Goal: Task Accomplishment & Management: Use online tool/utility

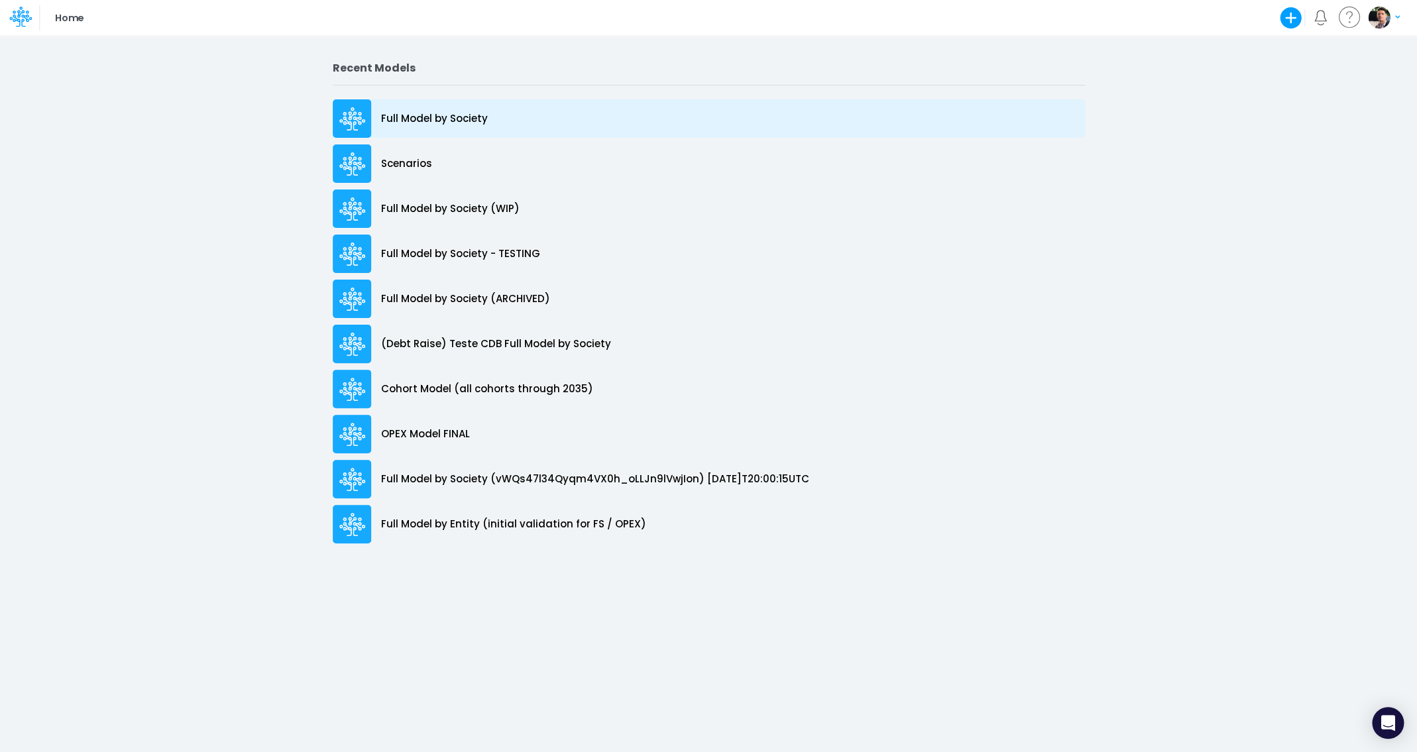
click at [404, 109] on div "Full Model by Society" at bounding box center [709, 118] width 752 height 38
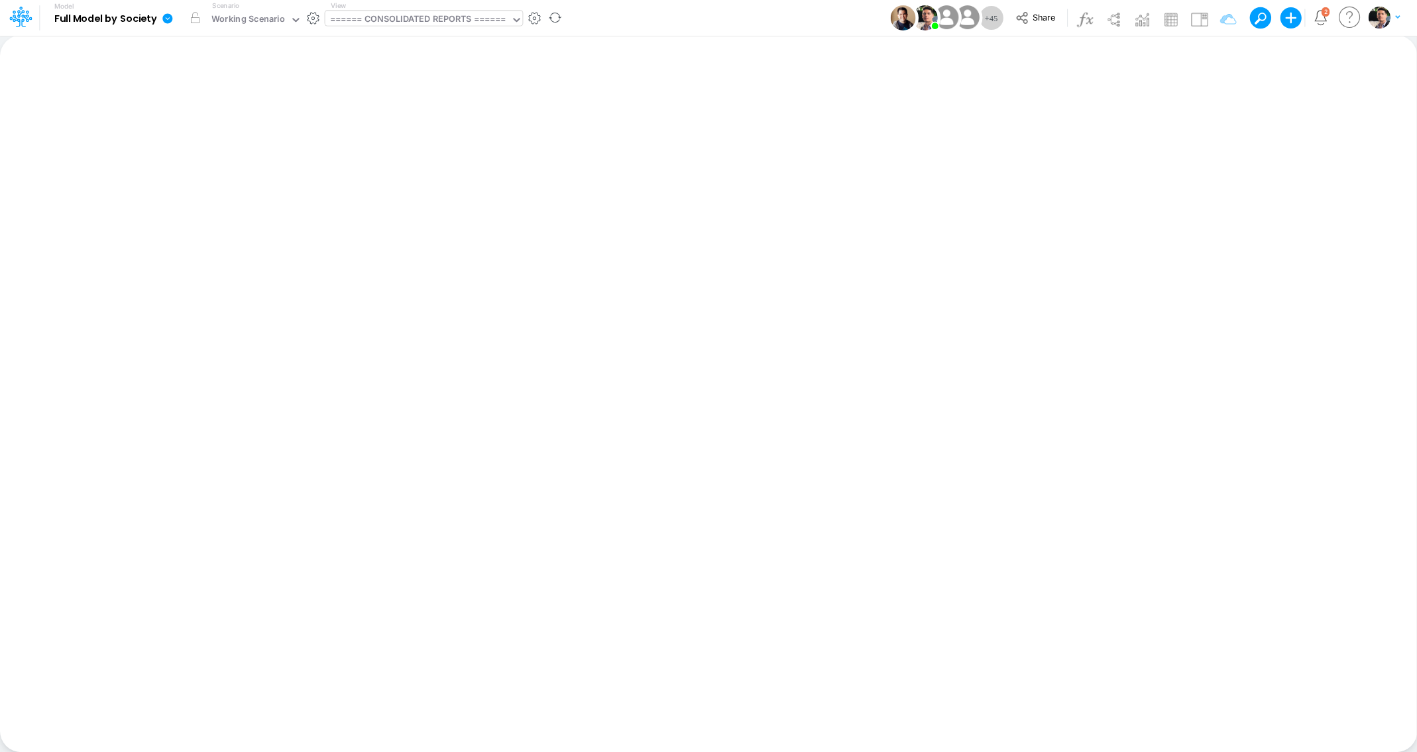
click at [404, 17] on div "====== CONSOLIDATED REPORTS ======" at bounding box center [418, 20] width 176 height 15
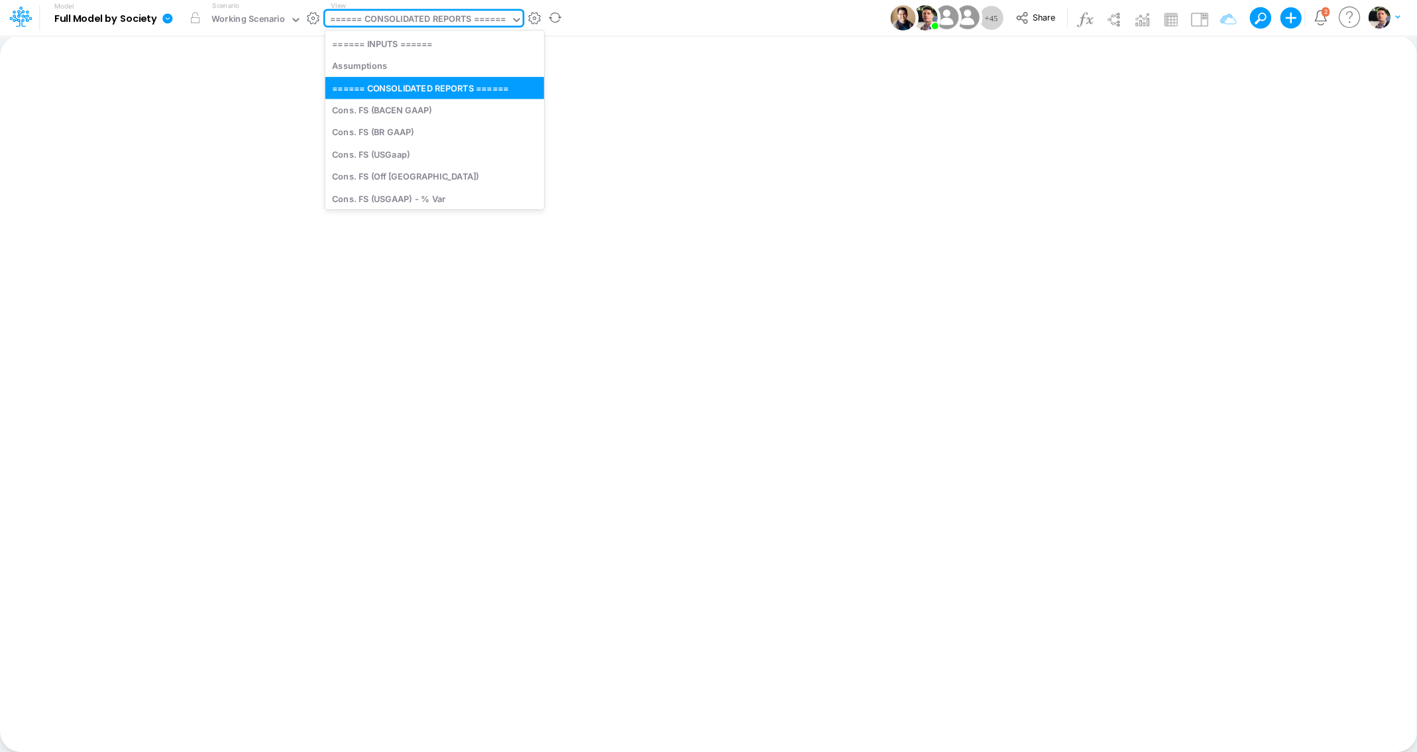
type input "0"
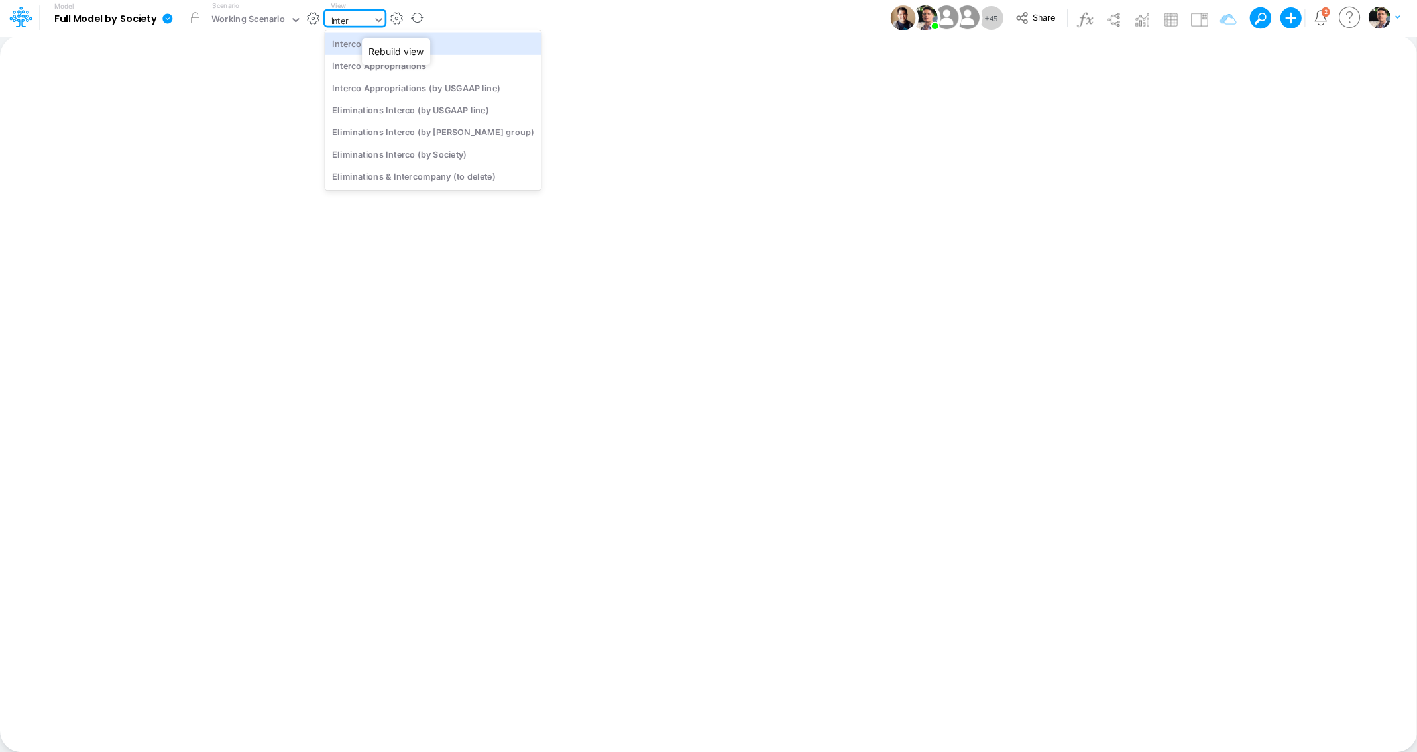
type input "interc"
click at [407, 62] on div "Interco Appropriations" at bounding box center [433, 66] width 216 height 22
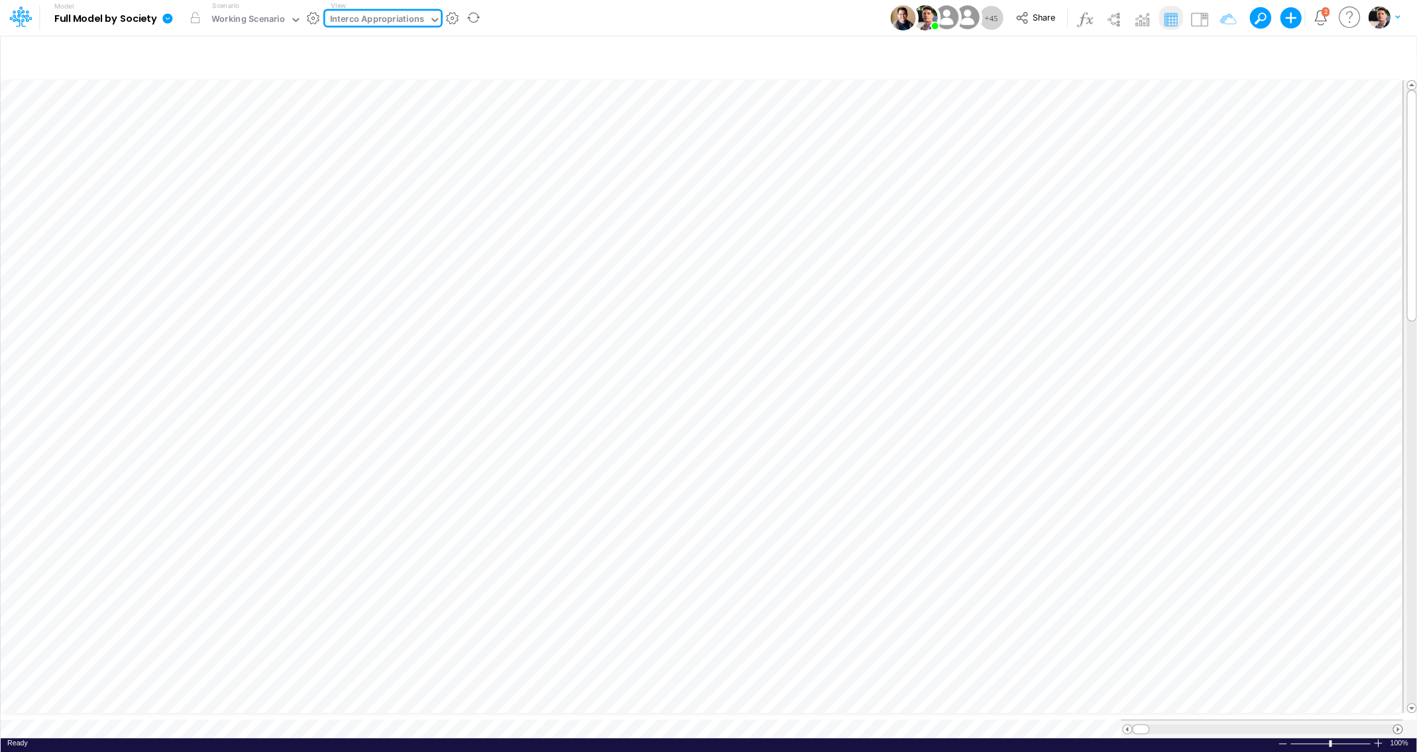
click at [1399, 725] on span at bounding box center [1397, 729] width 9 height 9
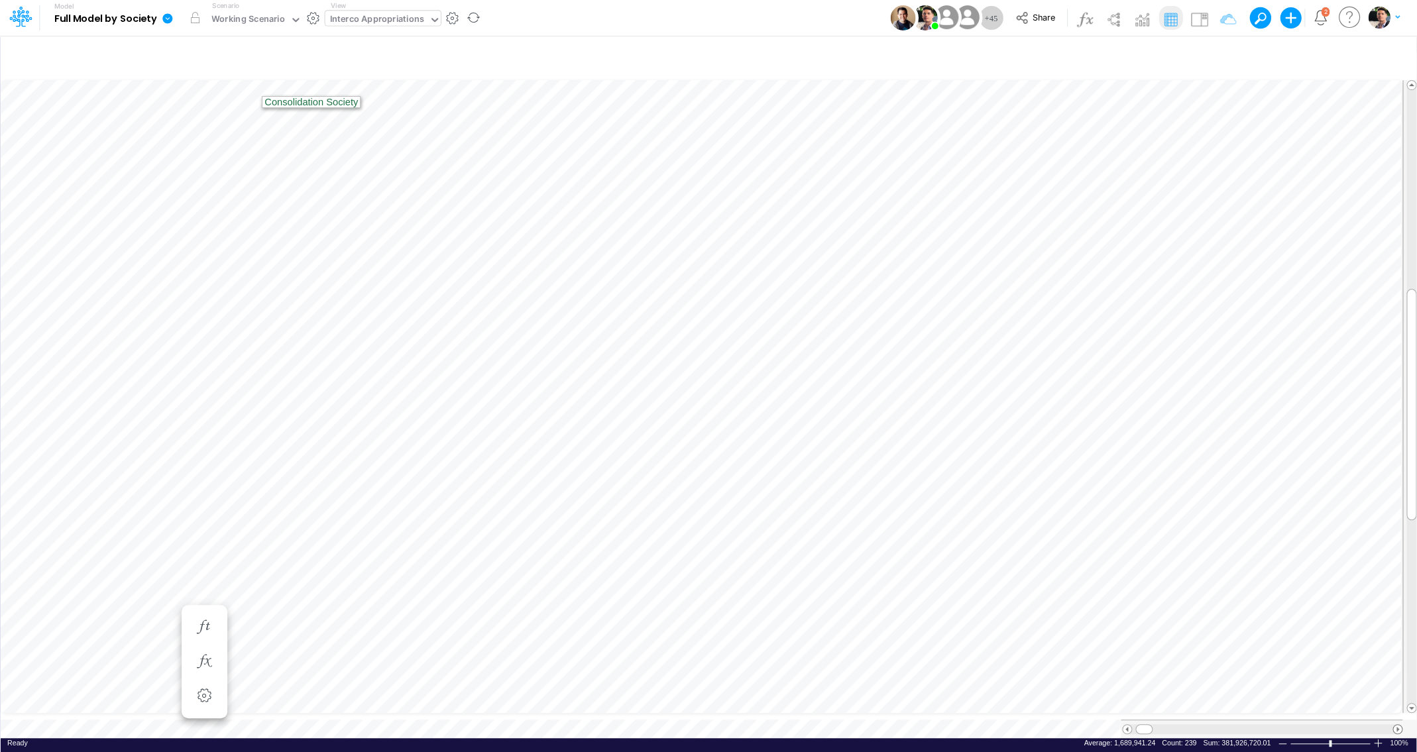
click at [1397, 725] on span at bounding box center [1397, 729] width 9 height 9
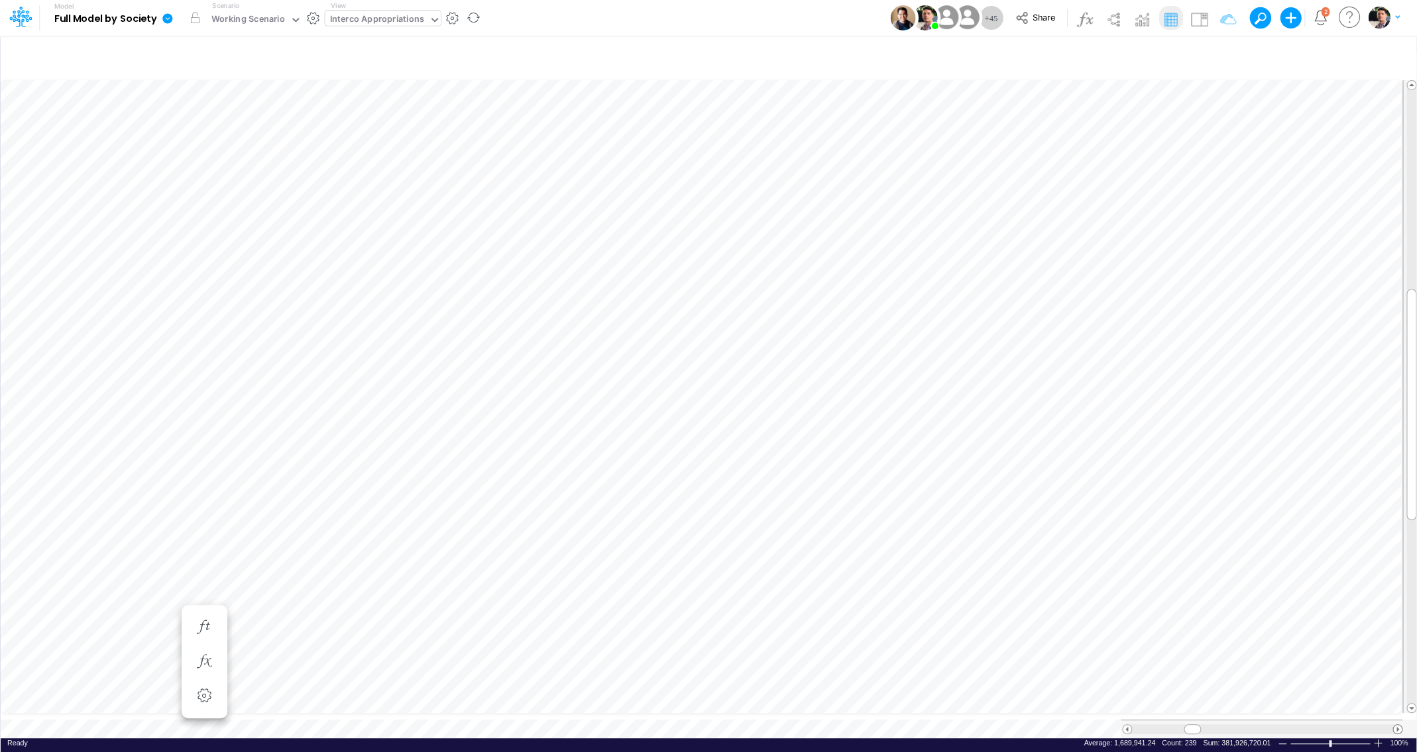
click at [1397, 725] on span at bounding box center [1397, 729] width 9 height 9
click at [365, 14] on div "Interco Appropriations" at bounding box center [377, 20] width 94 height 15
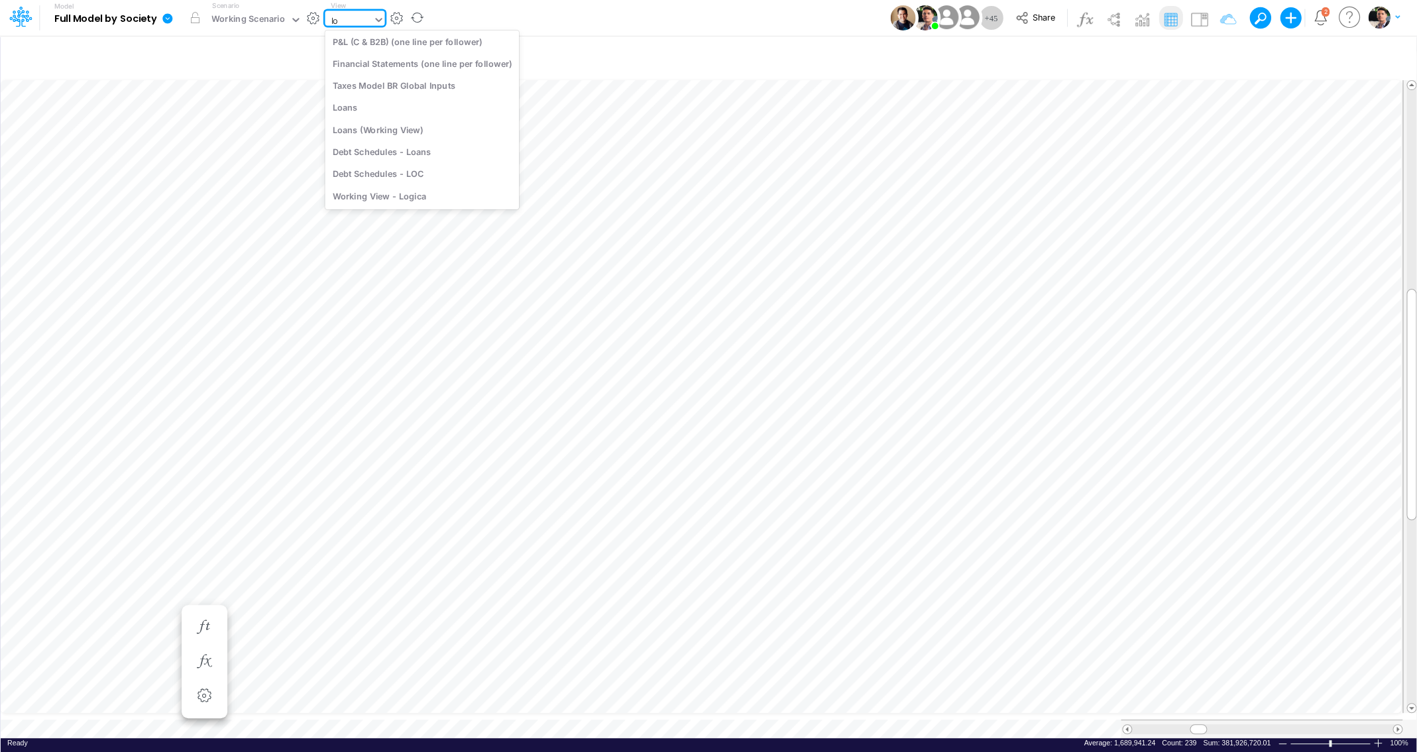
type input "loa"
click at [400, 89] on div "DC by Vertical - Loans" at bounding box center [414, 88] width 179 height 22
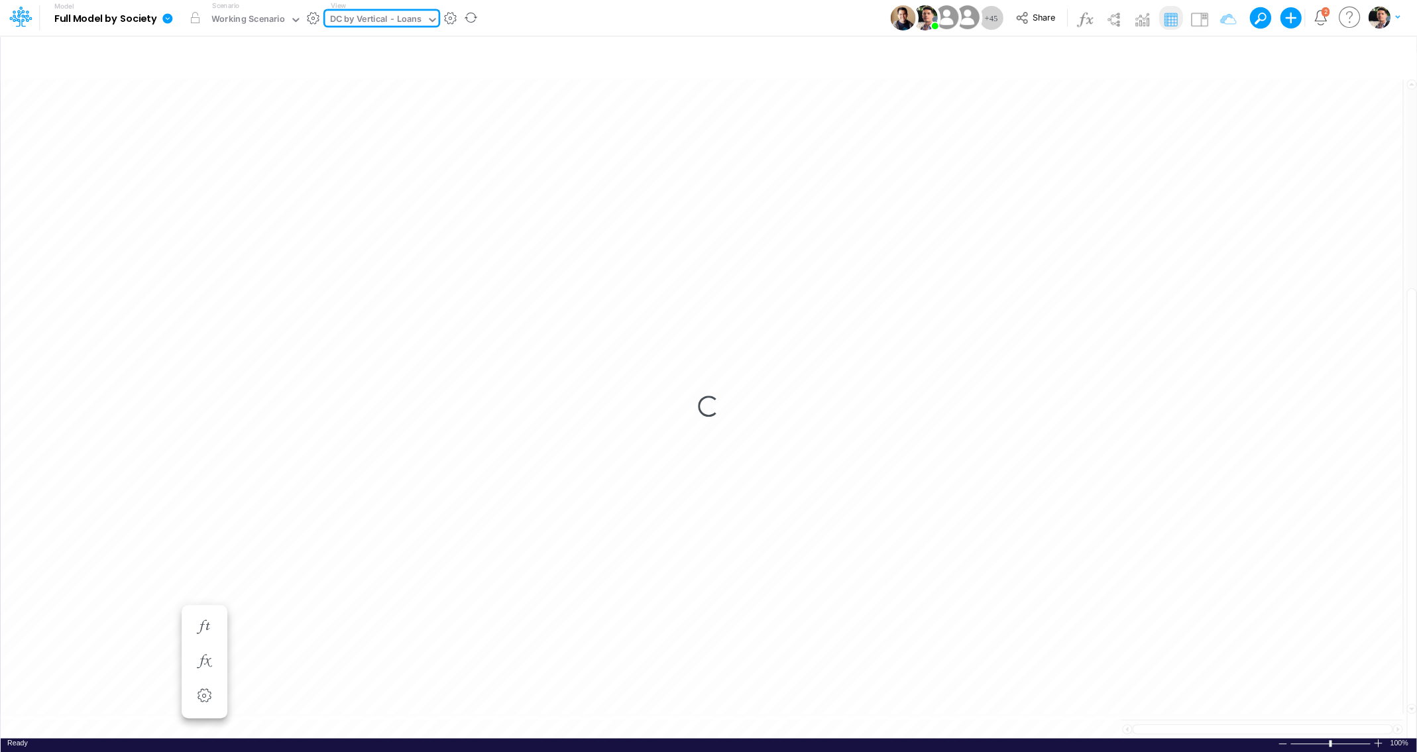
click at [398, 14] on div "DC by Vertical - Loans" at bounding box center [376, 20] width 92 height 15
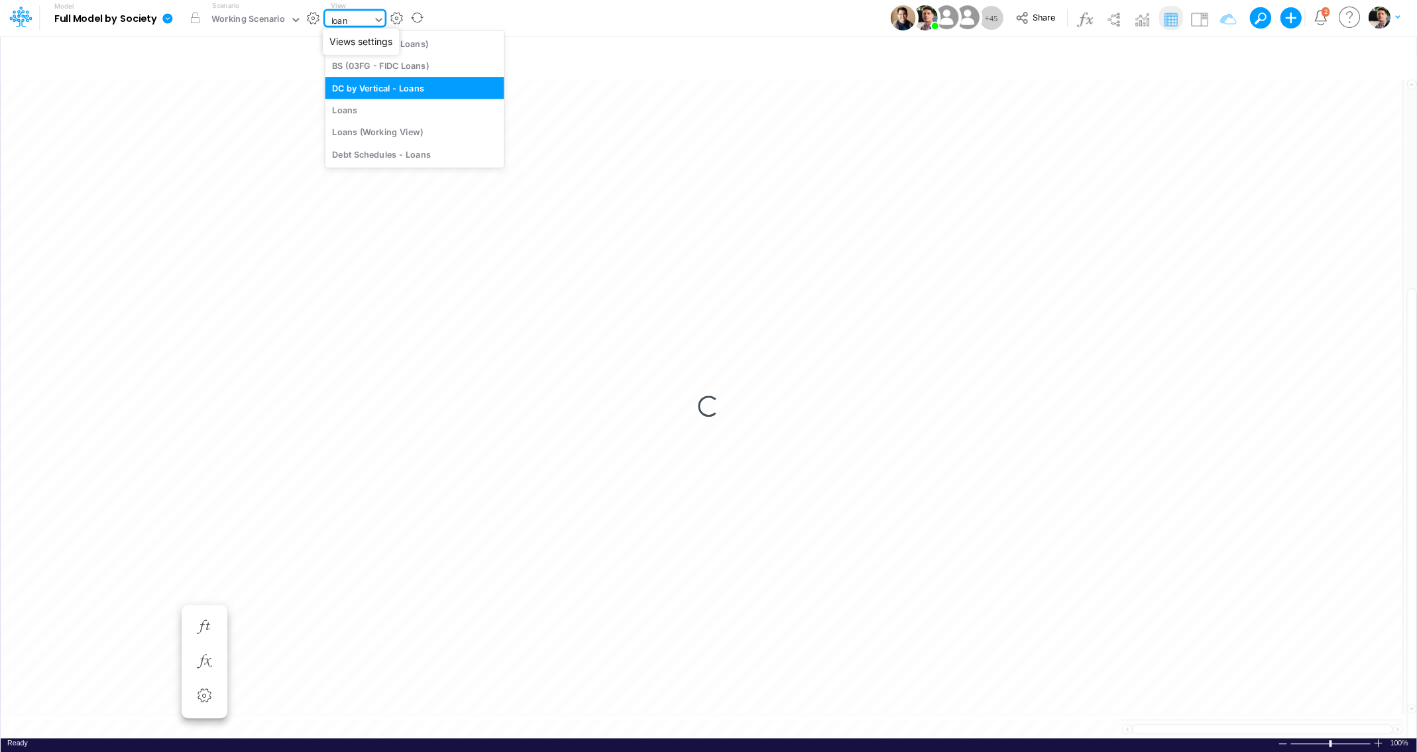
type input "loans"
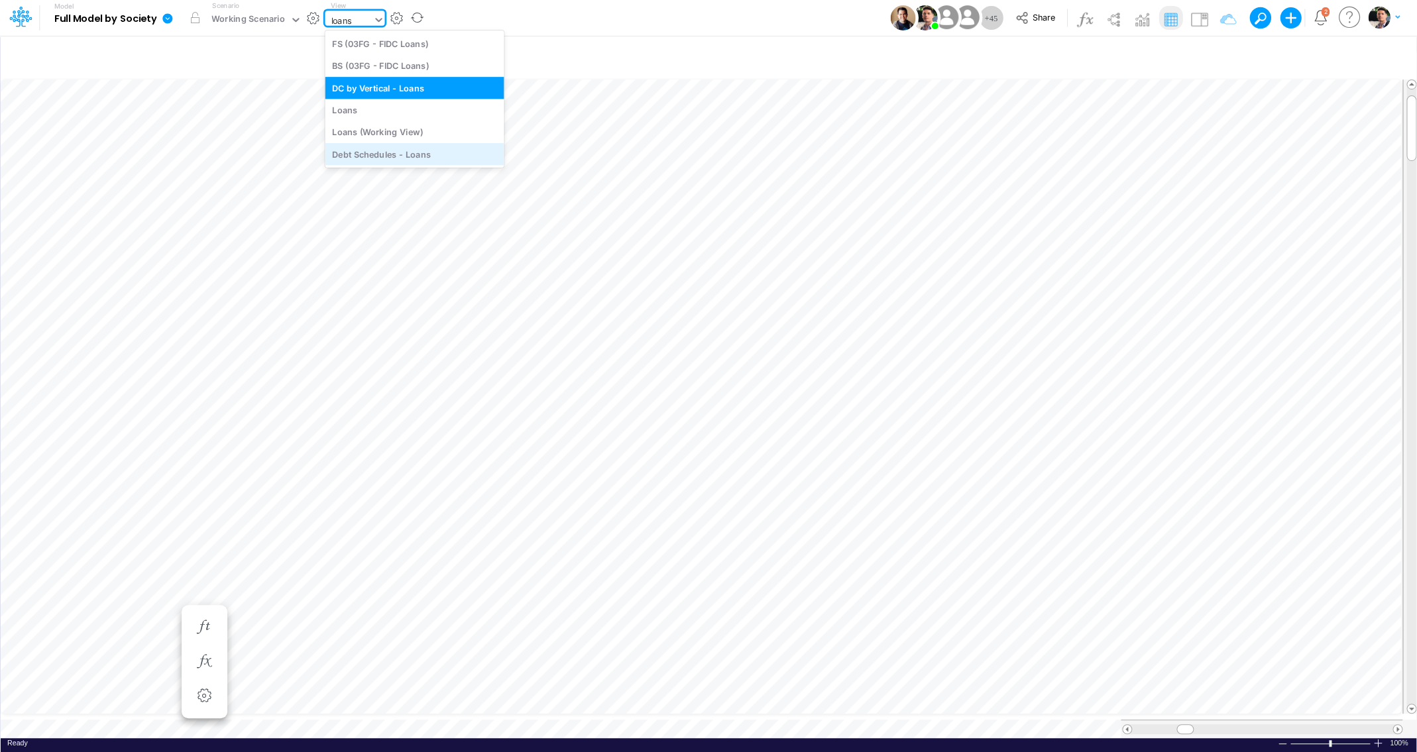
click at [404, 156] on div "Debt Schedules - Loans" at bounding box center [414, 154] width 179 height 22
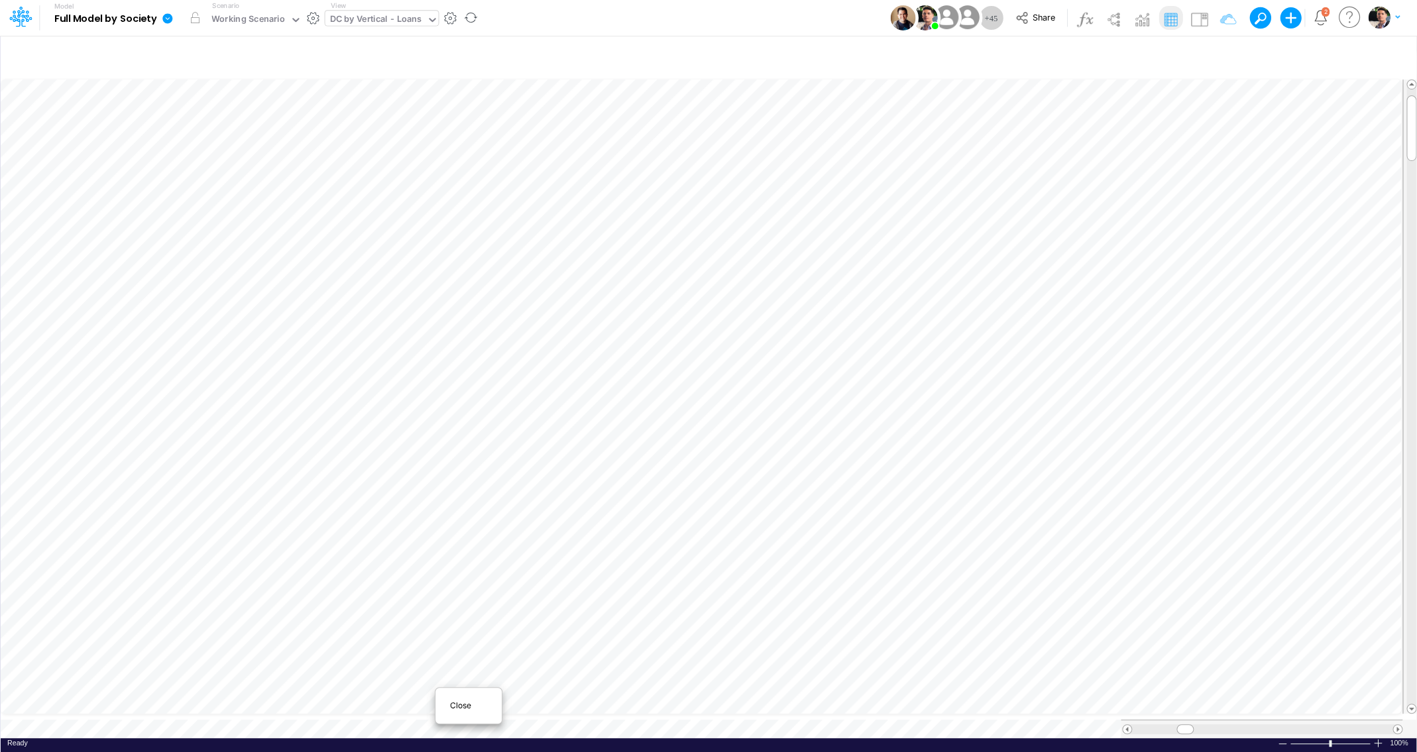
scroll to position [1, 1]
click at [453, 703] on span "Close" at bounding box center [468, 706] width 36 height 12
click at [1396, 725] on span at bounding box center [1397, 729] width 9 height 9
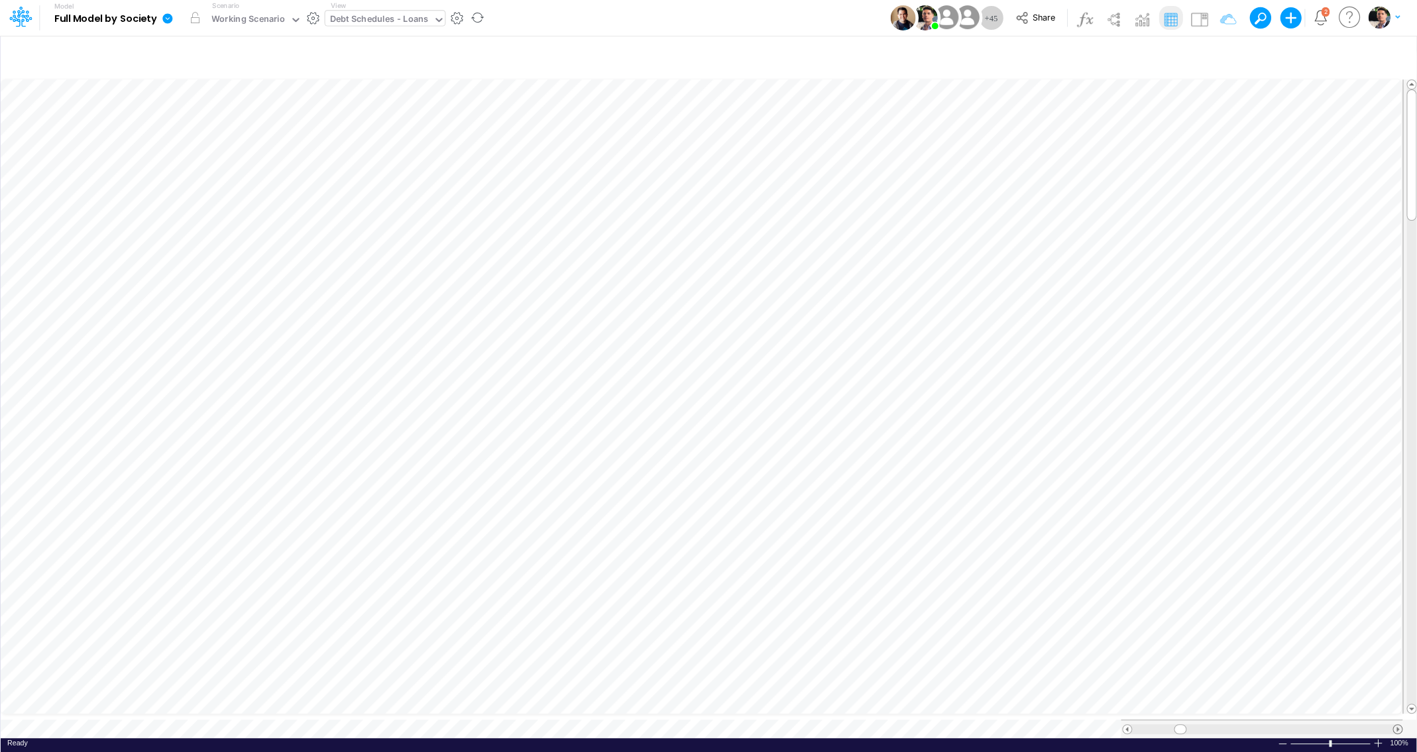
click at [1396, 725] on span at bounding box center [1397, 729] width 9 height 9
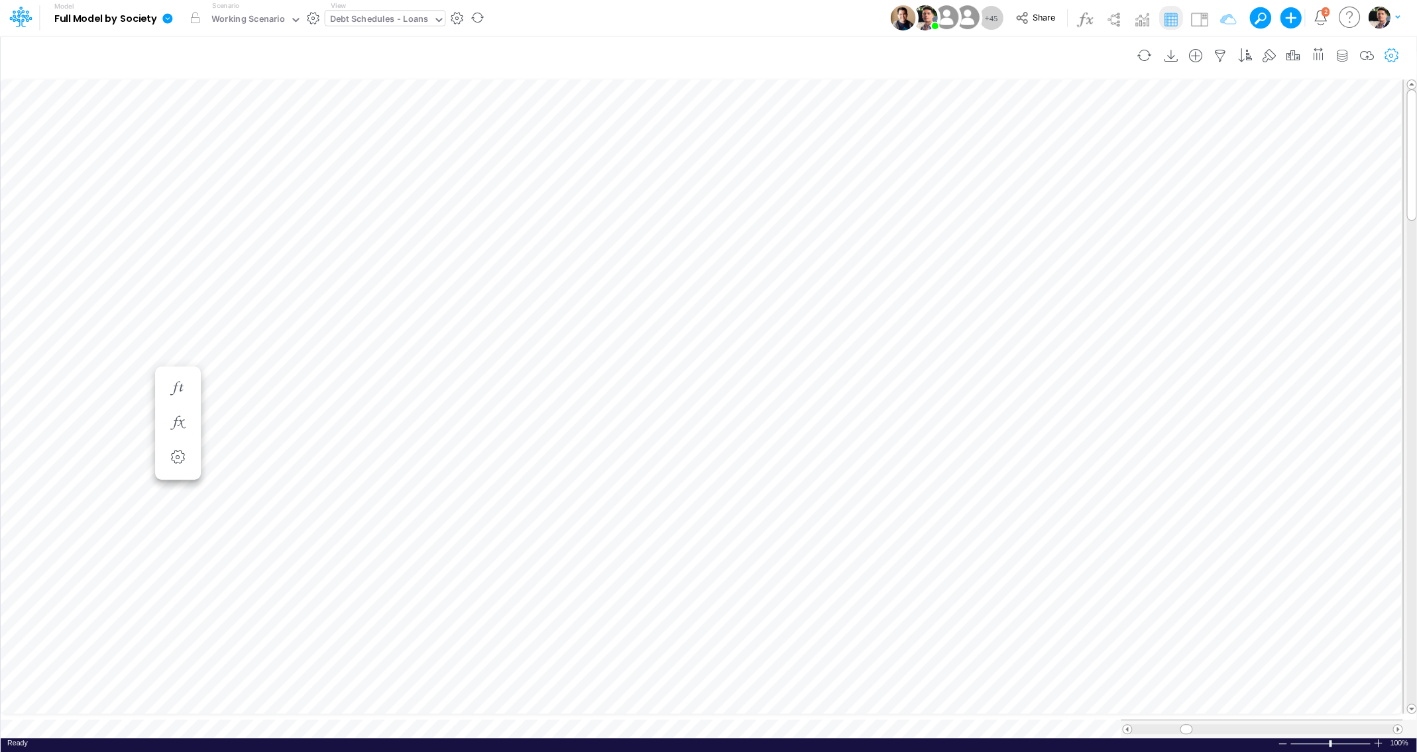
scroll to position [6, 50]
click at [1217, 54] on icon "button" at bounding box center [1220, 56] width 20 height 14
select select "notEqual"
click at [1019, 223] on icon "button" at bounding box center [1017, 223] width 9 height 9
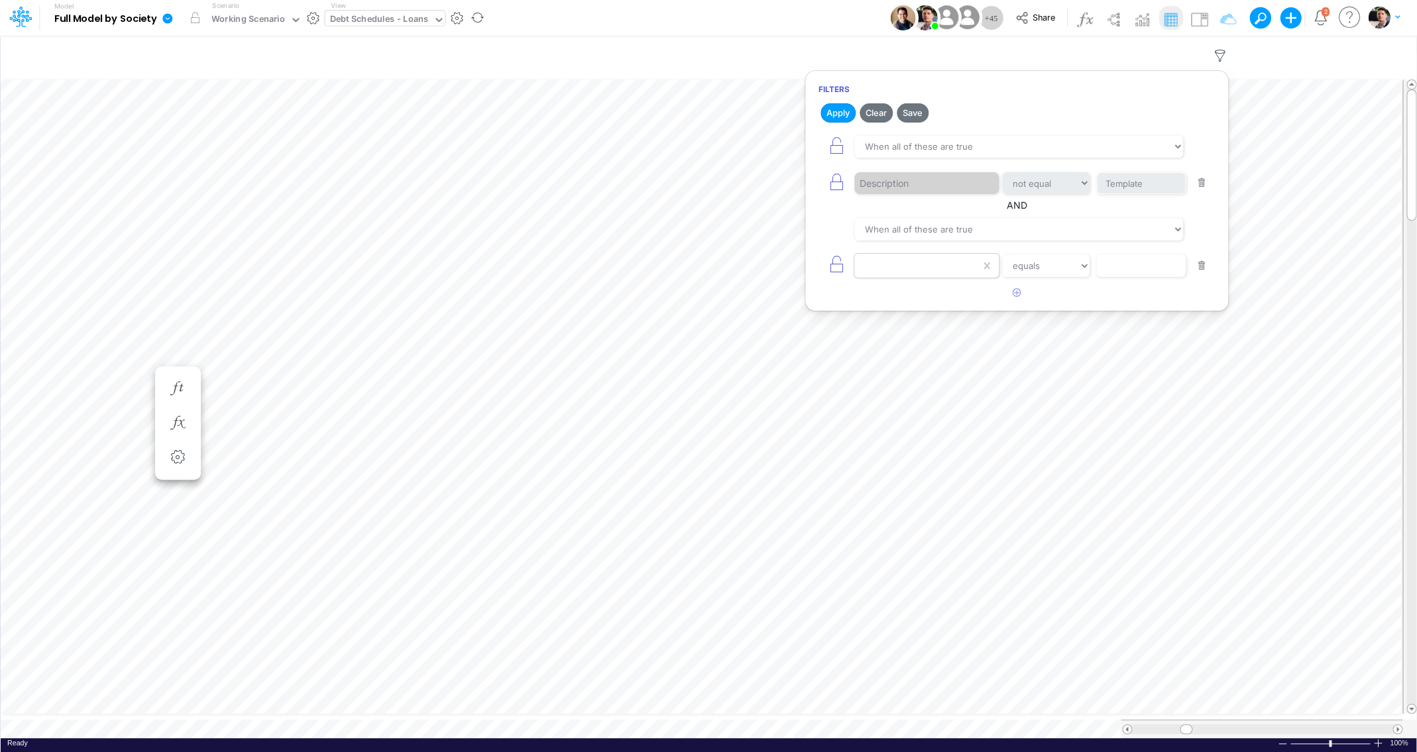
click at [927, 277] on div at bounding box center [917, 265] width 126 height 23
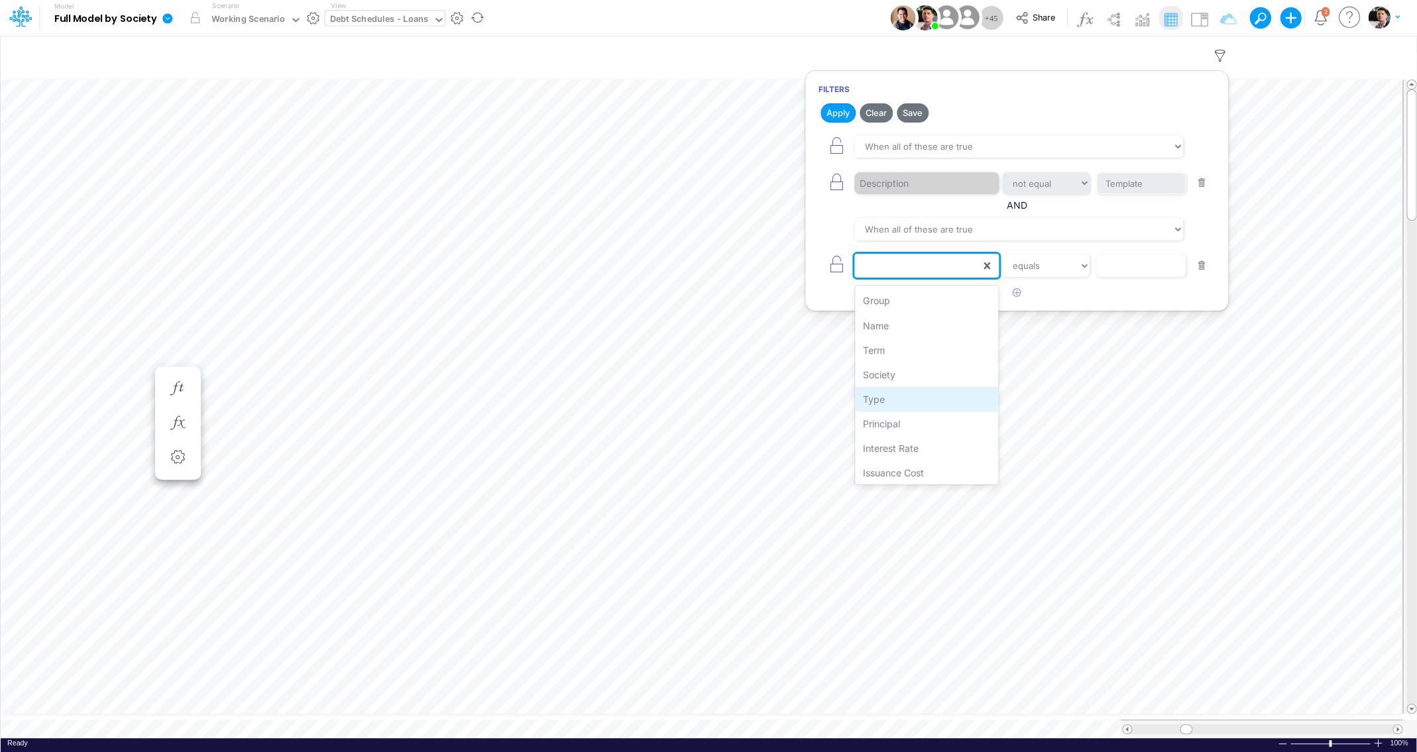
click at [917, 400] on div "Type" at bounding box center [927, 399] width 144 height 25
click at [1115, 271] on input "text" at bounding box center [1140, 265] width 89 height 23
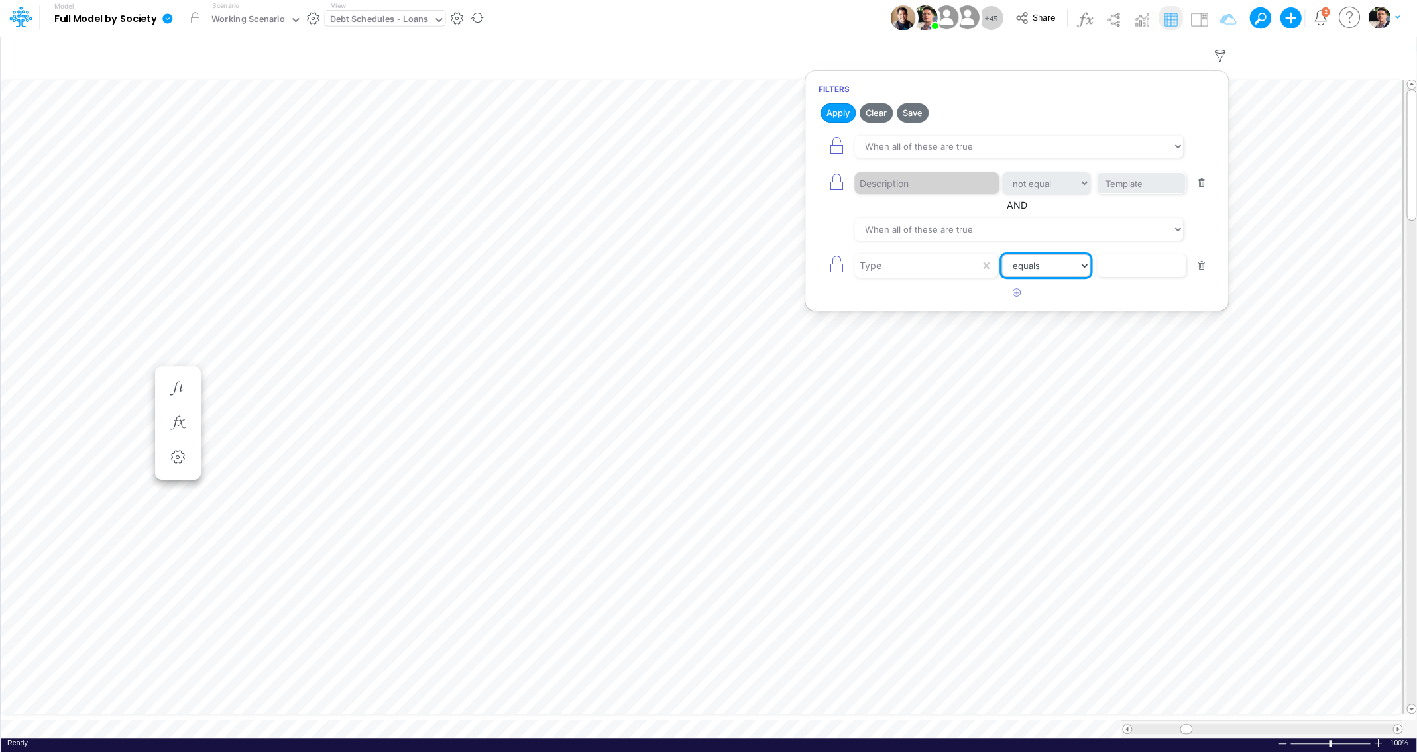
select select "contains"
click option "contains" at bounding box center [0, 0] width 0 height 0
click at [1140, 254] on div "Type equals not equal starts with ends with contains" at bounding box center [1016, 265] width 396 height 30
click at [1134, 262] on input "text" at bounding box center [1140, 265] width 89 height 23
type input "Offshore"
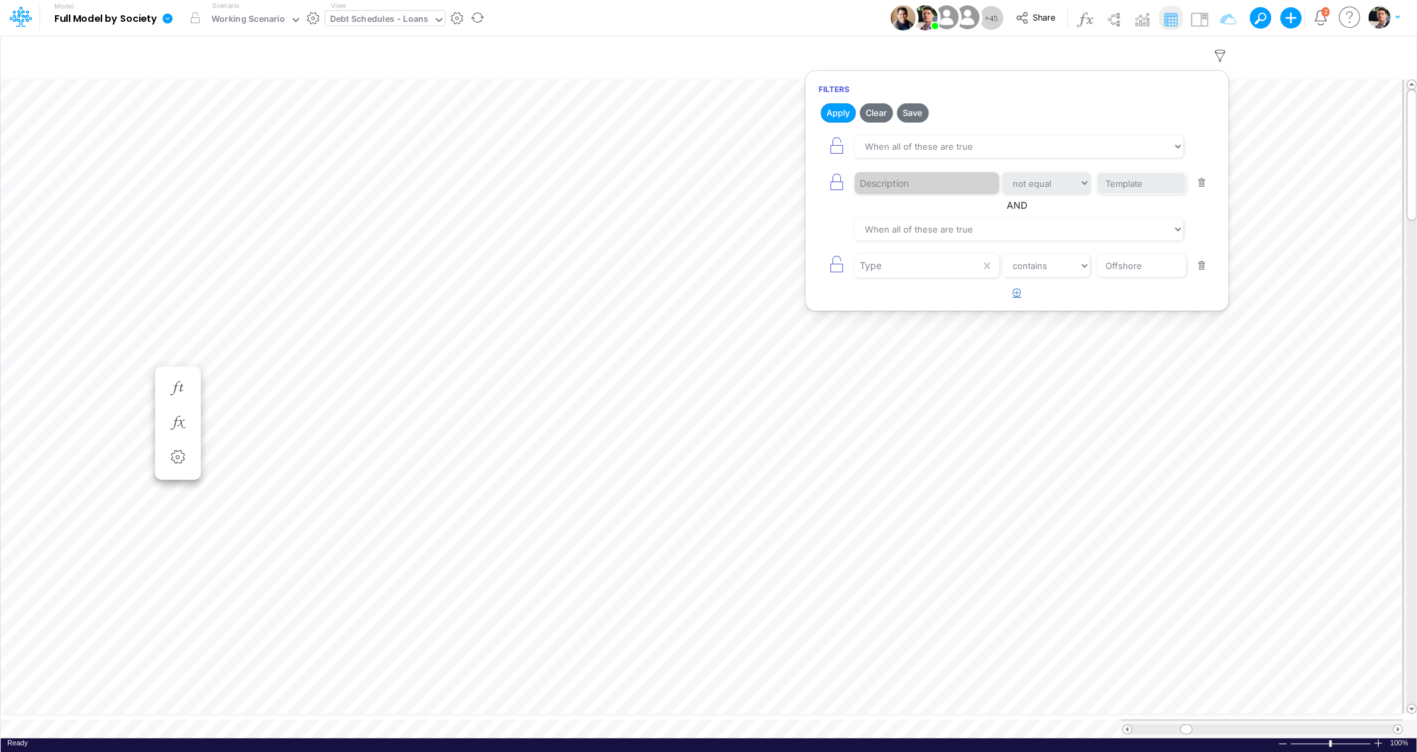
click at [1024, 301] on button "button" at bounding box center [1017, 293] width 26 height 22
click at [908, 307] on div at bounding box center [917, 302] width 126 height 23
type input "na"
select select "contains"
click option "contains" at bounding box center [0, 0] width 0 height 0
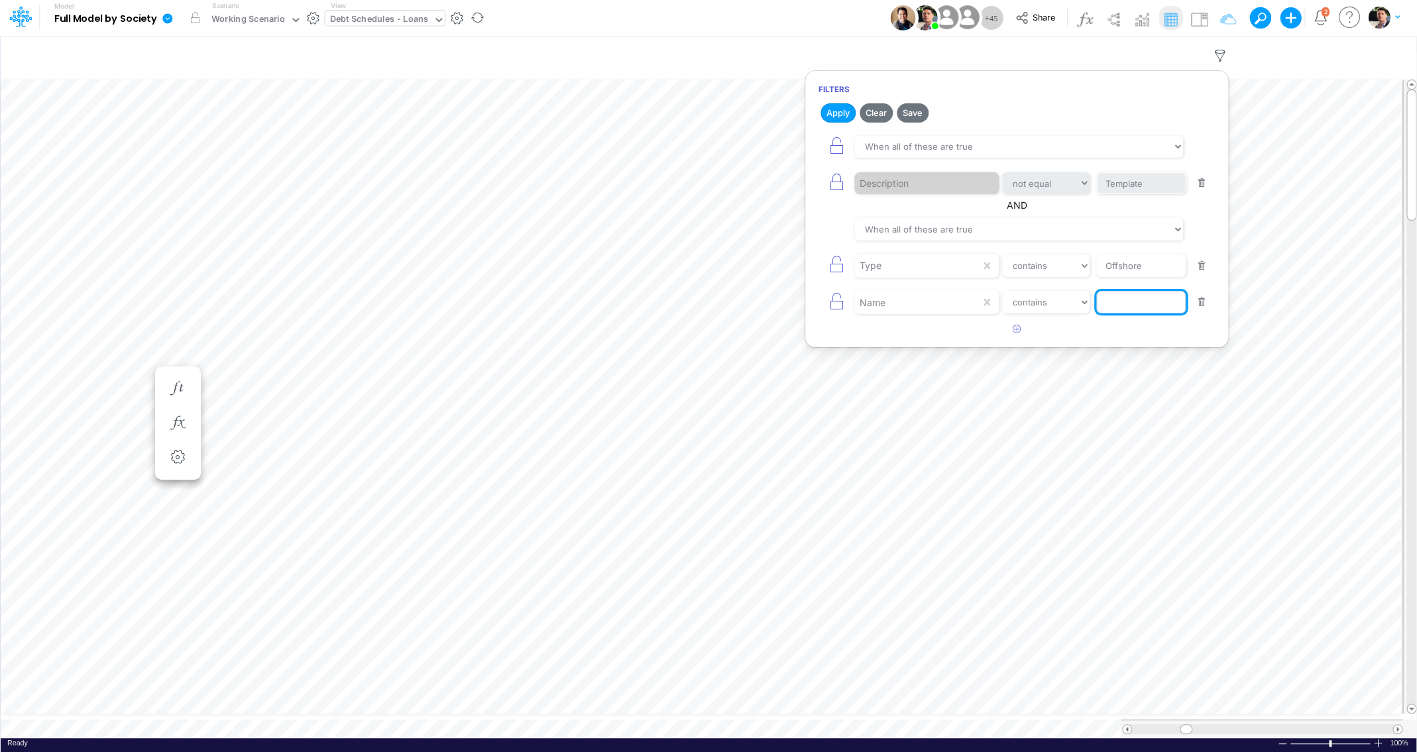
click at [1129, 307] on input "text" at bounding box center [1140, 302] width 89 height 23
paste input "Repayment Type 1 Amt"
type input "Repayment Type 1 Amt"
drag, startPoint x: 838, startPoint y: 111, endPoint x: 838, endPoint y: 121, distance: 9.9
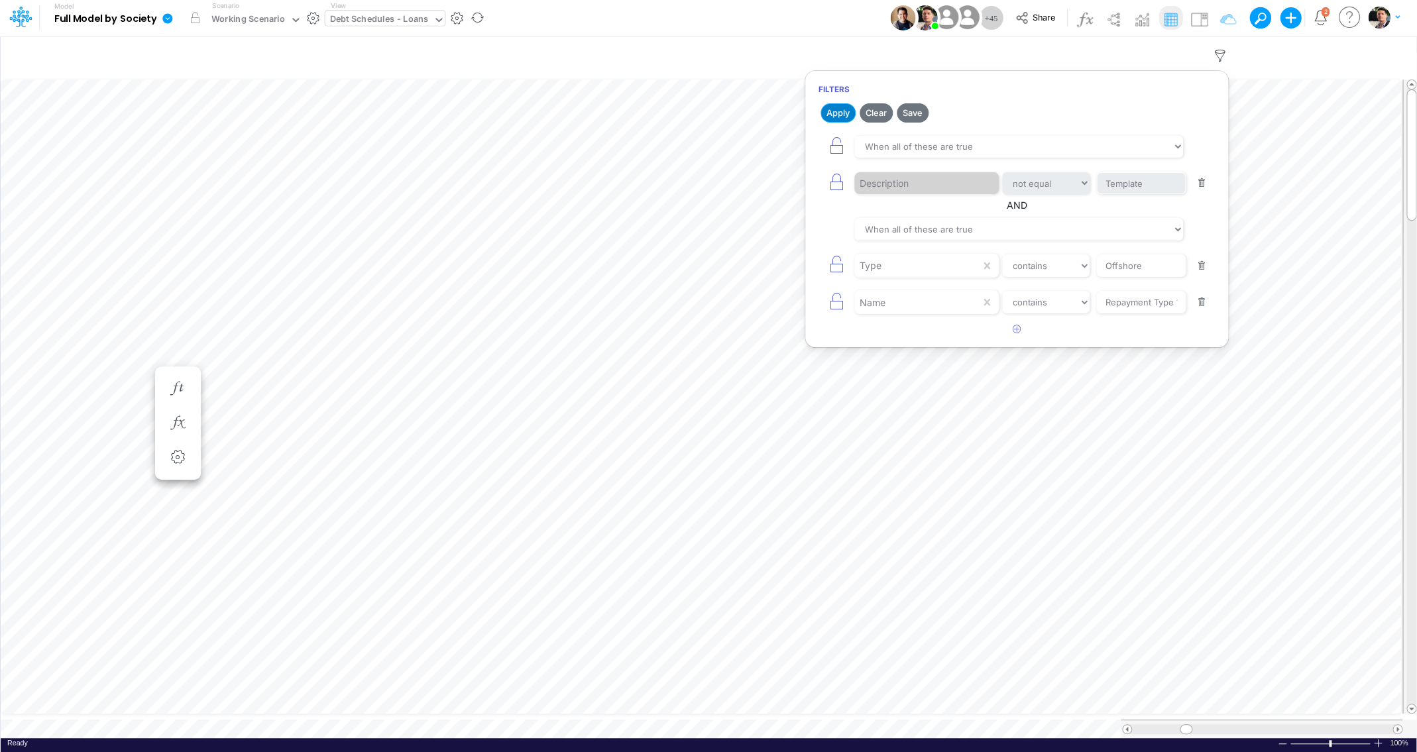
click at [838, 111] on button "Apply" at bounding box center [837, 112] width 35 height 19
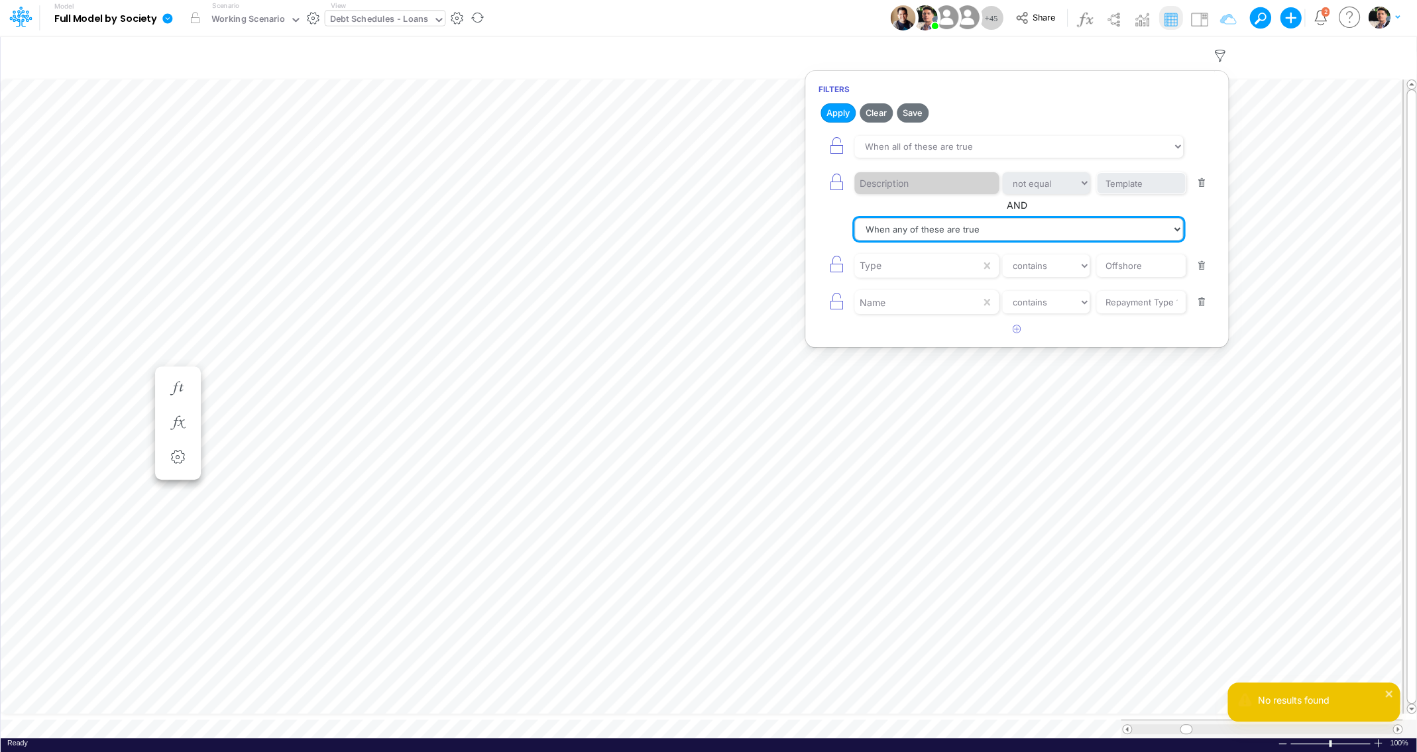
click option "When any of these are true" at bounding box center [0, 0] width 0 height 0
select select "tableSearchAND"
click option "When all of these are true" at bounding box center [0, 0] width 0 height 0
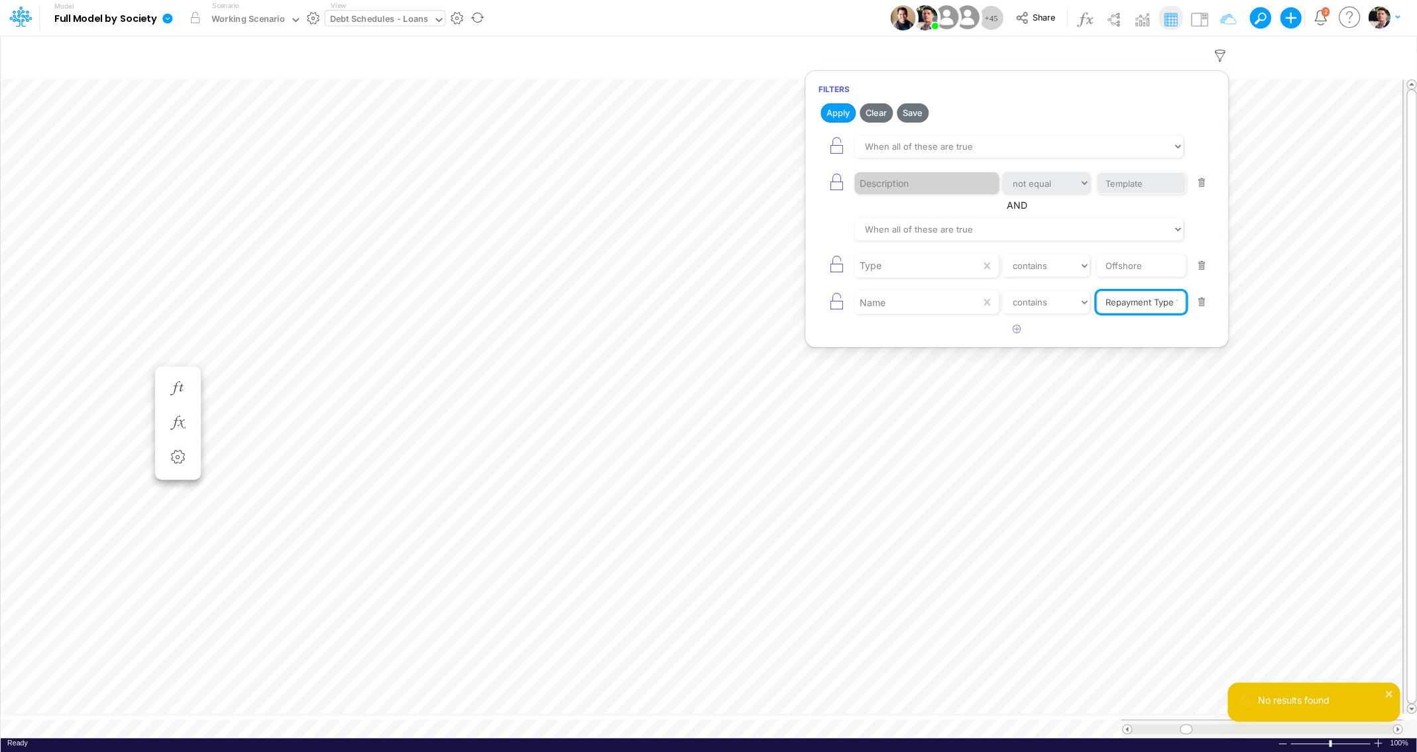
click at [1125, 309] on input "Repayment Type 1 Amt" at bounding box center [1140, 302] width 89 height 23
click at [1205, 307] on button "button" at bounding box center [1202, 303] width 26 height 18
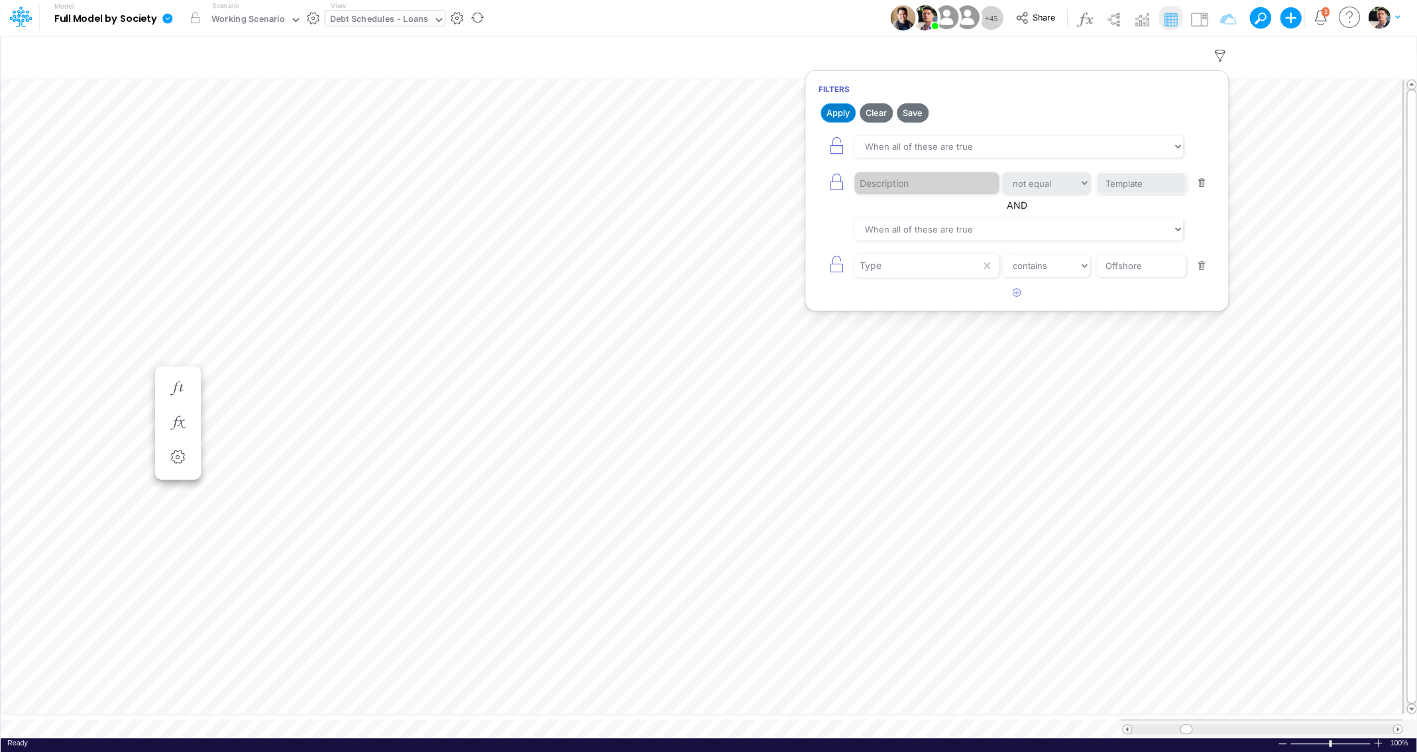
click at [828, 109] on button "Apply" at bounding box center [837, 112] width 35 height 19
click at [1023, 298] on button "button" at bounding box center [1017, 293] width 26 height 22
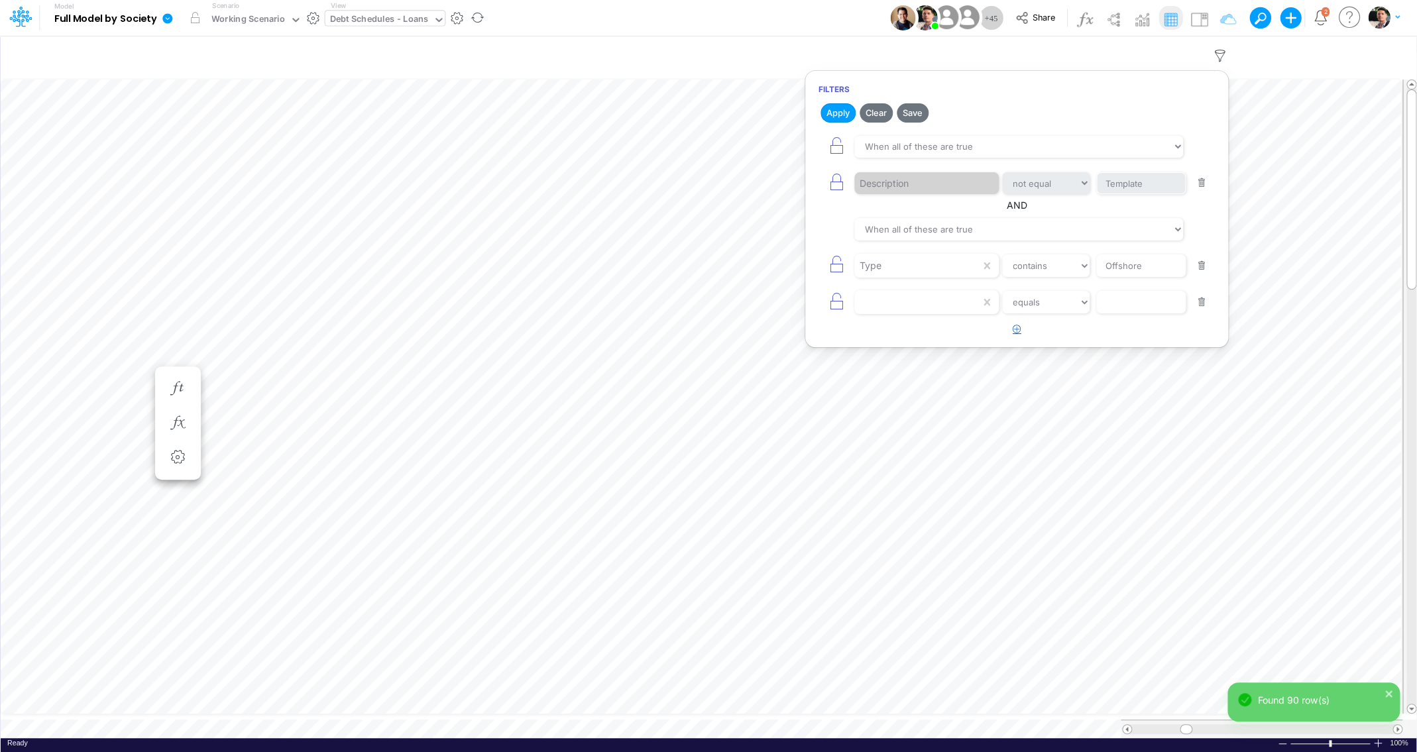
click at [932, 310] on div at bounding box center [917, 302] width 126 height 23
click at [903, 360] on div "Name" at bounding box center [927, 363] width 144 height 25
select select "contains"
click option "contains" at bounding box center [0, 0] width 0 height 0
click at [1130, 304] on input "text" at bounding box center [1140, 302] width 89 height 23
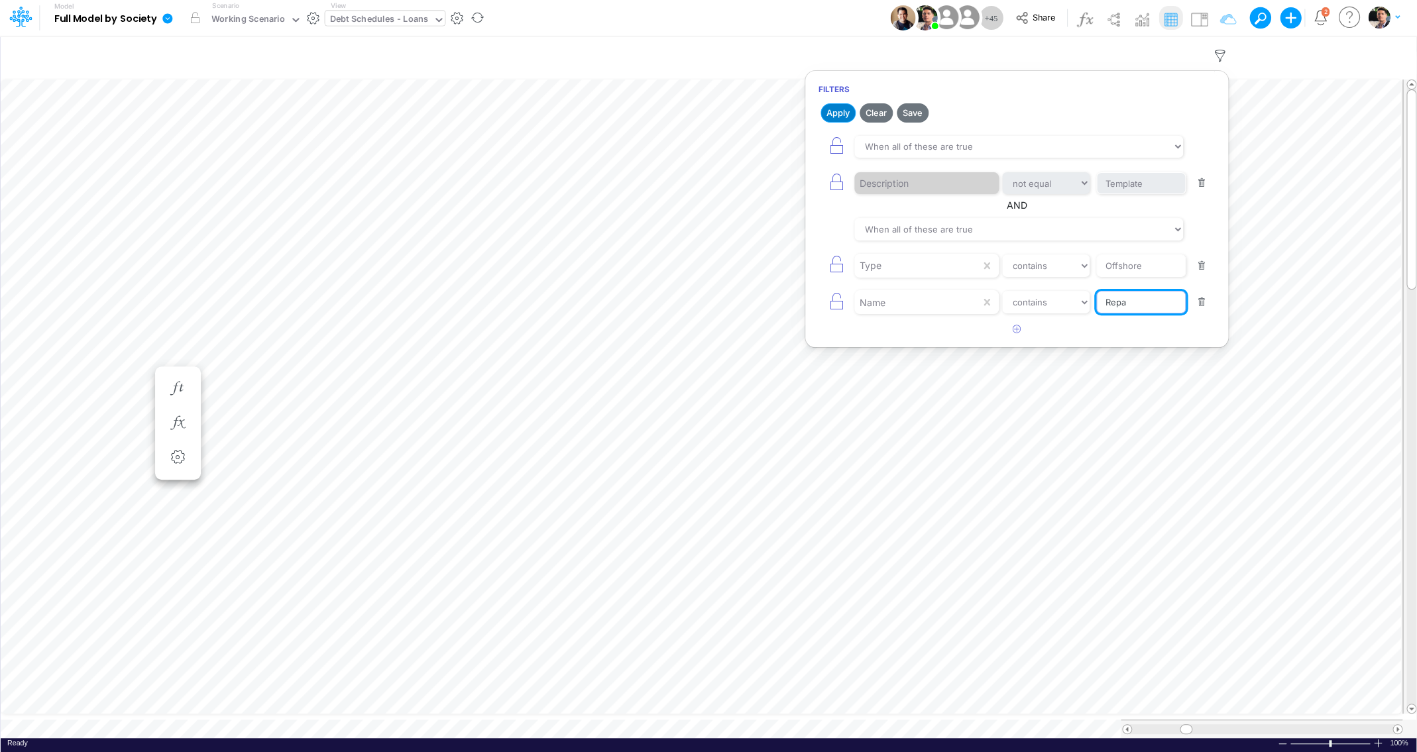
type input "Repa"
click at [841, 118] on button "Apply" at bounding box center [837, 112] width 35 height 19
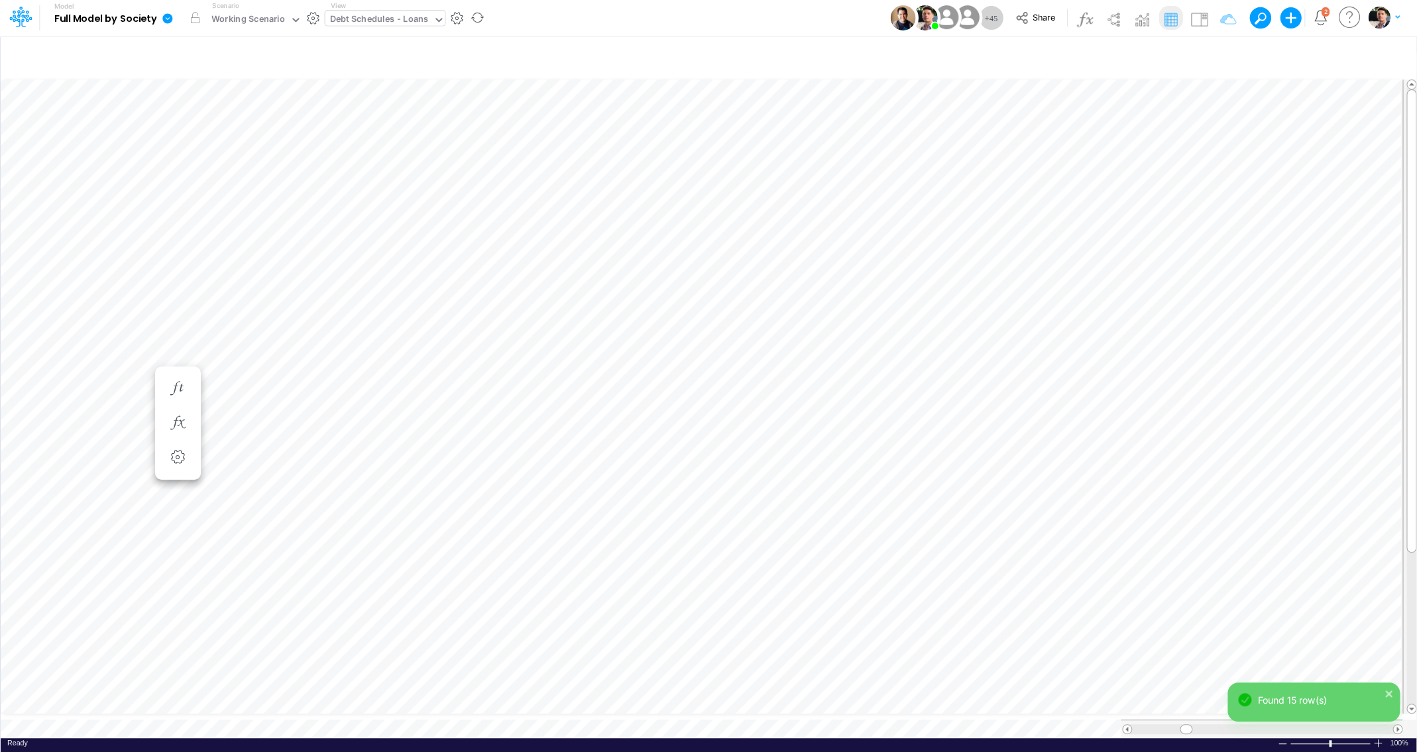
scroll to position [5, 7]
click at [370, 17] on div "Debt Schedules - Loans" at bounding box center [379, 20] width 98 height 15
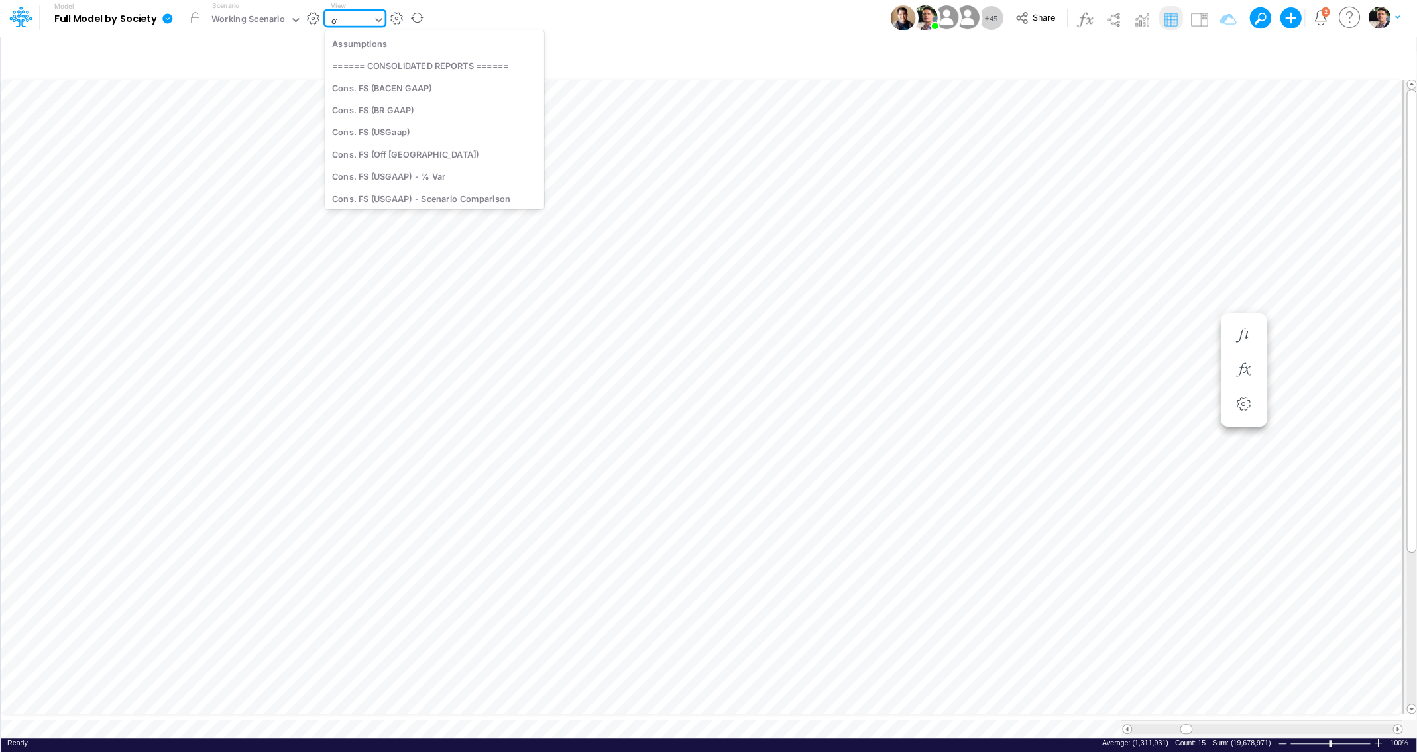
type input "off"
click at [374, 42] on div "Cons. FS (Off Brazil)" at bounding box center [414, 43] width 179 height 22
type input "Consolidated FS - USGAAP"
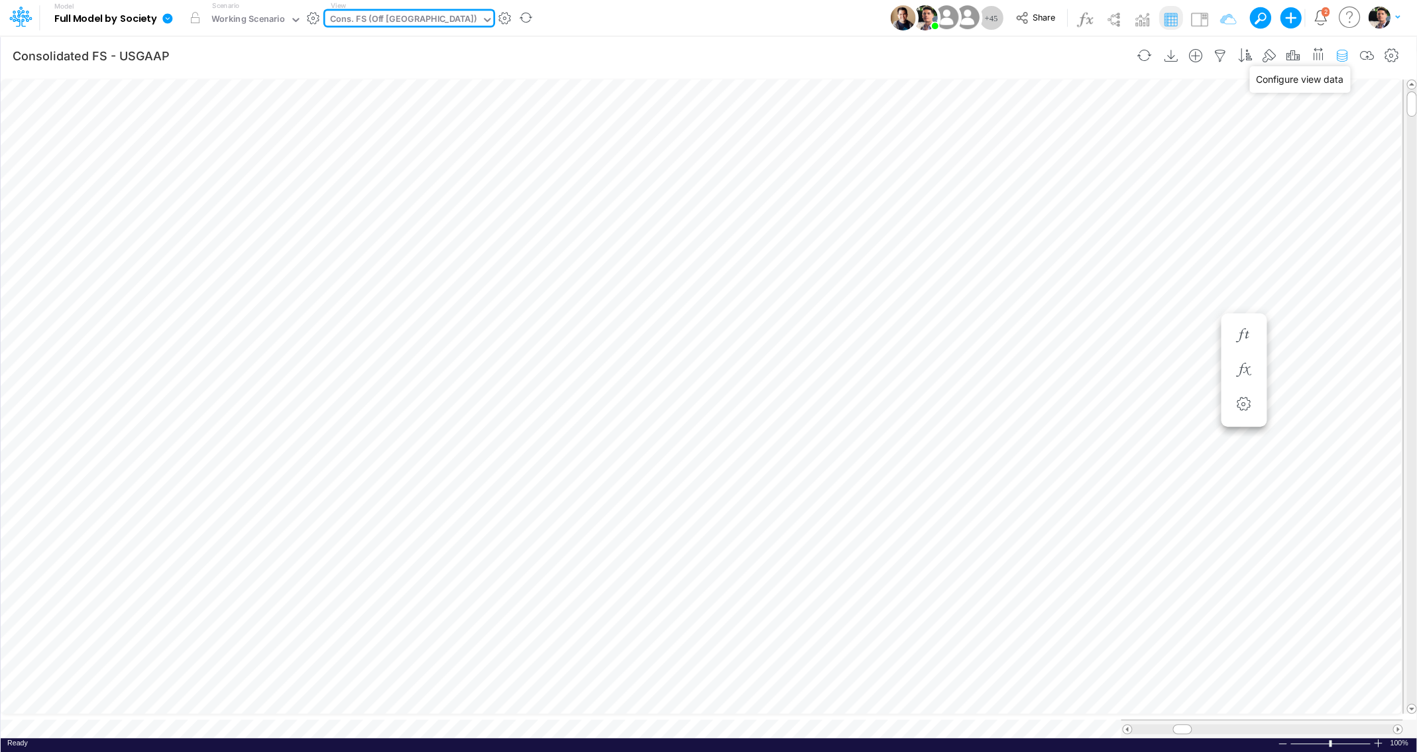
click at [1337, 52] on icon "button" at bounding box center [1342, 56] width 20 height 14
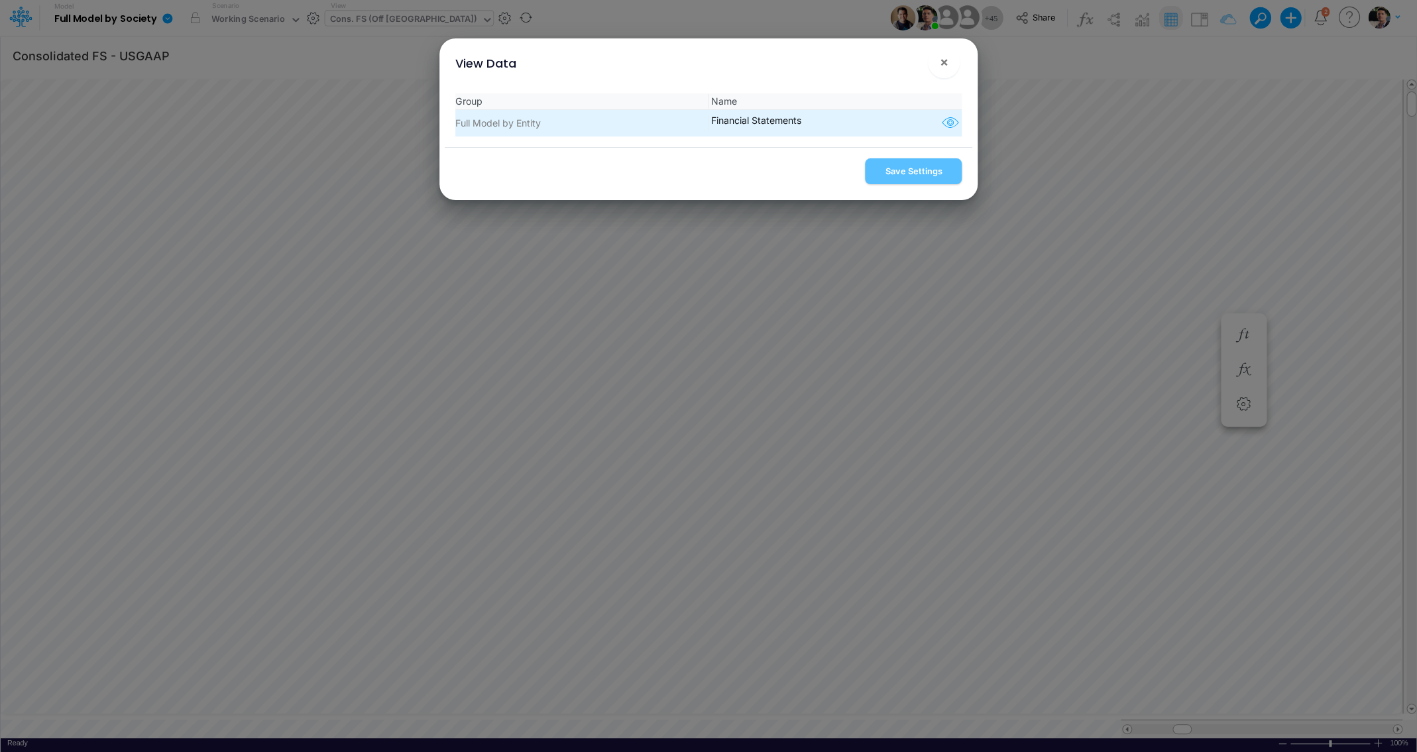
click at [940, 128] on icon "button" at bounding box center [950, 123] width 20 height 17
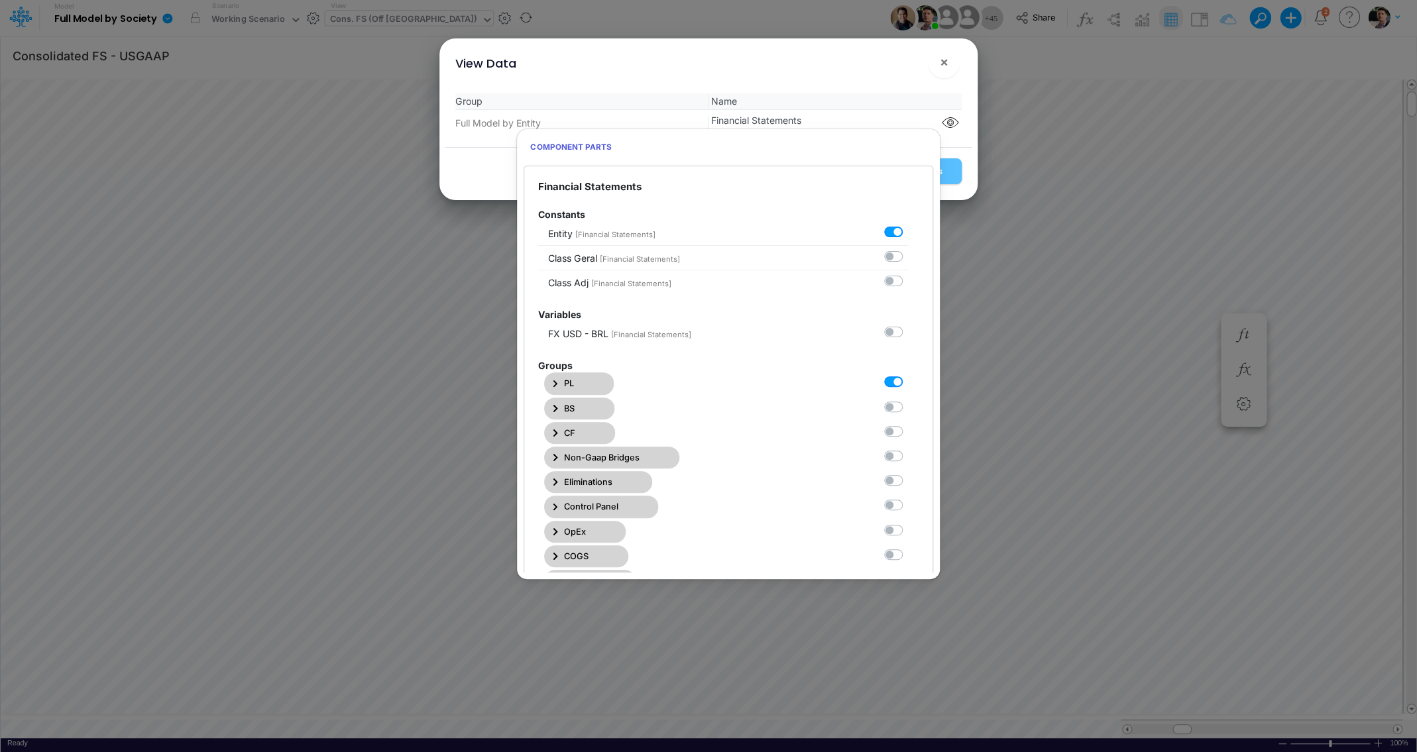
click at [556, 384] on icon "button" at bounding box center [555, 384] width 5 height 9
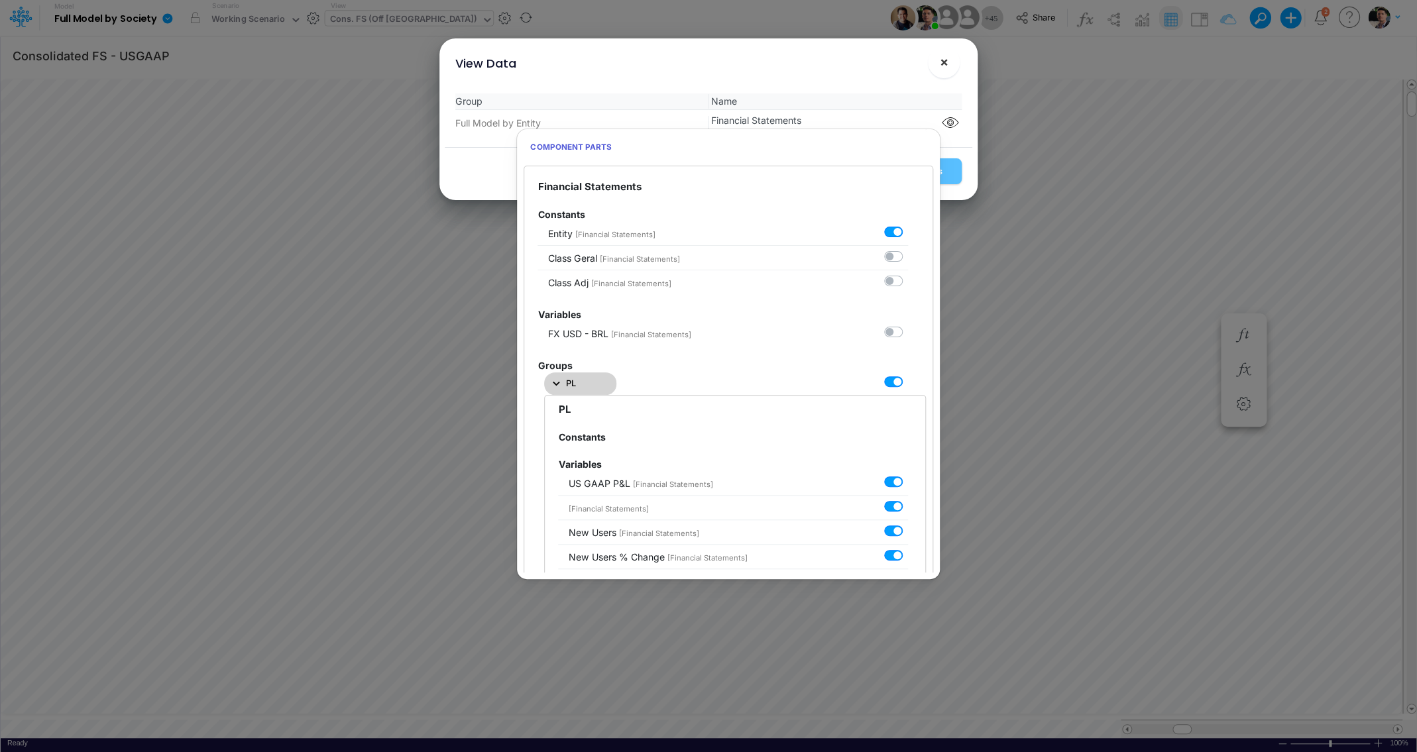
click at [948, 66] on span "×" at bounding box center [944, 62] width 9 height 16
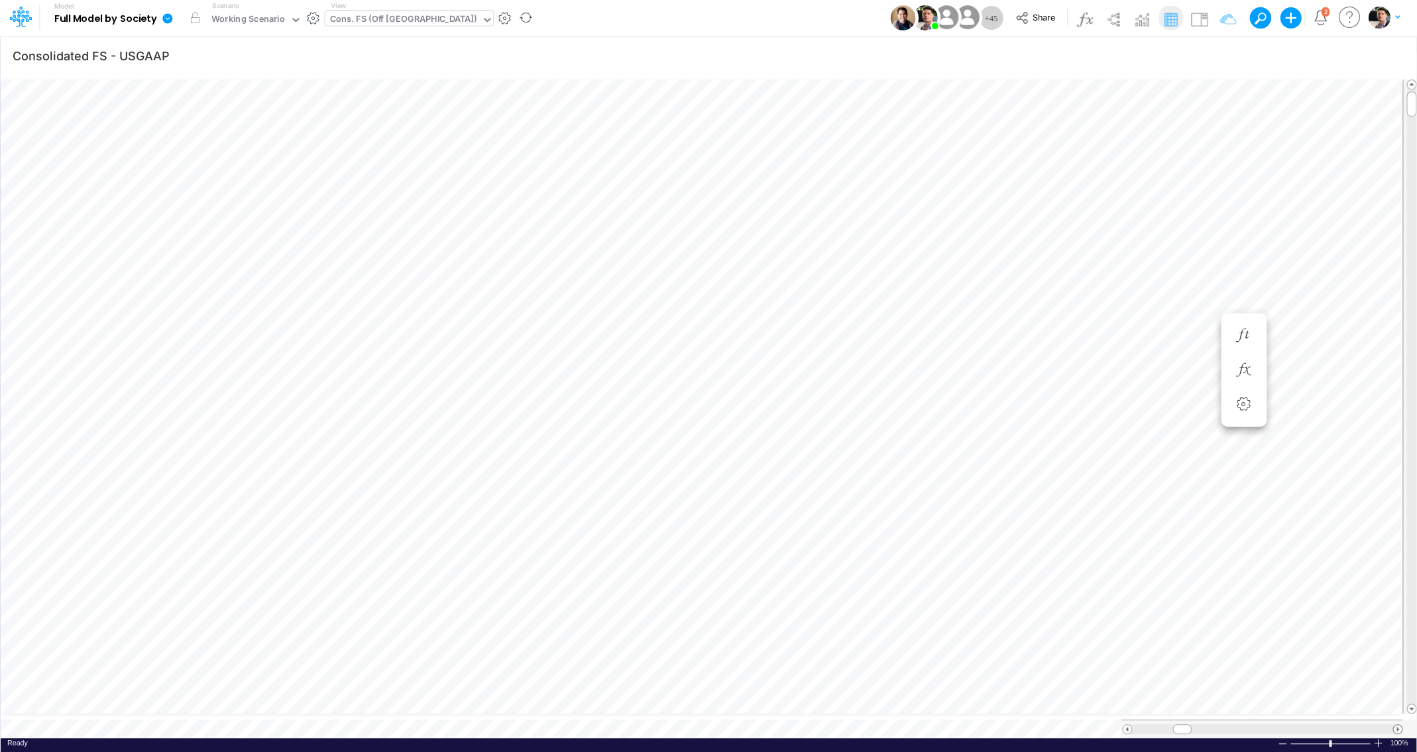
click at [1398, 725] on span at bounding box center [1397, 729] width 9 height 9
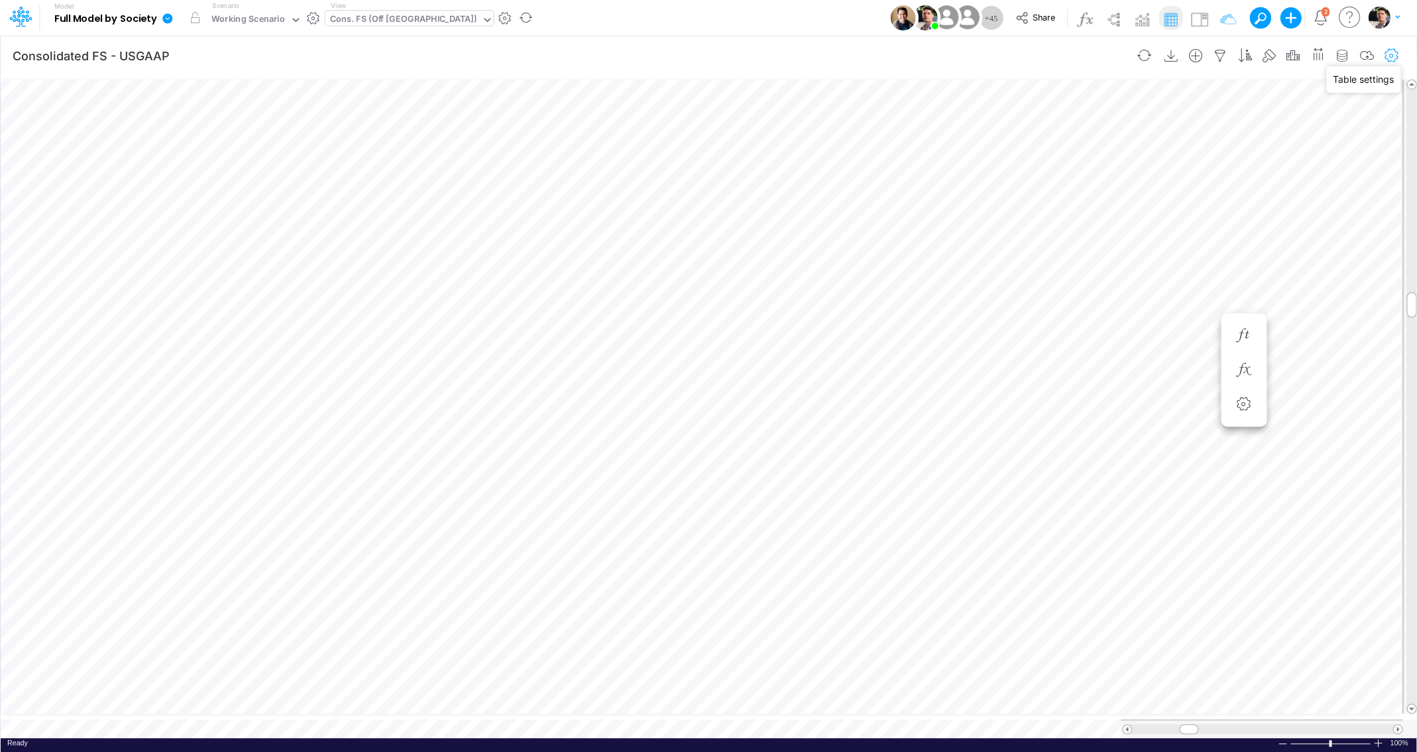
click at [1385, 54] on icon "button" at bounding box center [1391, 56] width 20 height 14
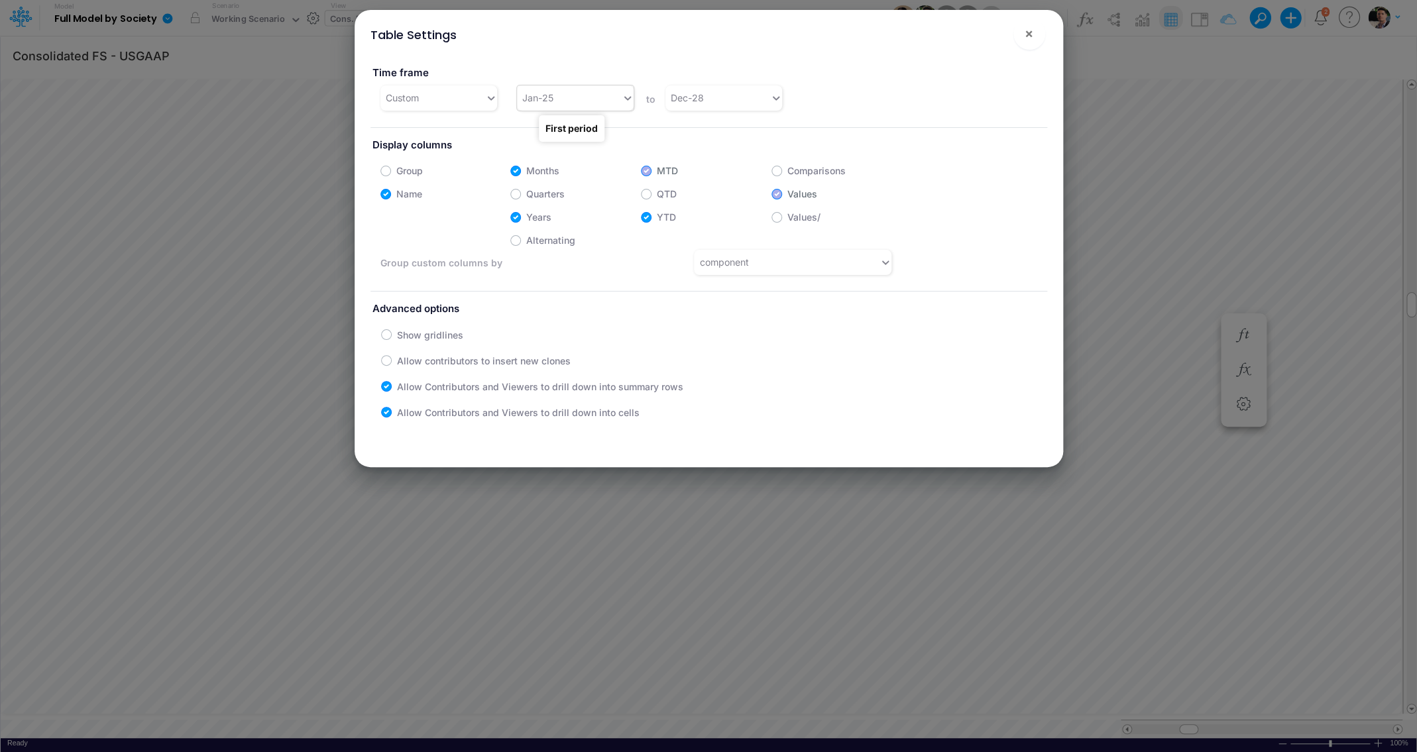
click at [596, 95] on div "Jan-25" at bounding box center [569, 98] width 105 height 22
type input "oct"
click at [575, 186] on div "Oct-25" at bounding box center [571, 180] width 115 height 25
click at [722, 103] on div "Dec-28" at bounding box center [717, 98] width 105 height 22
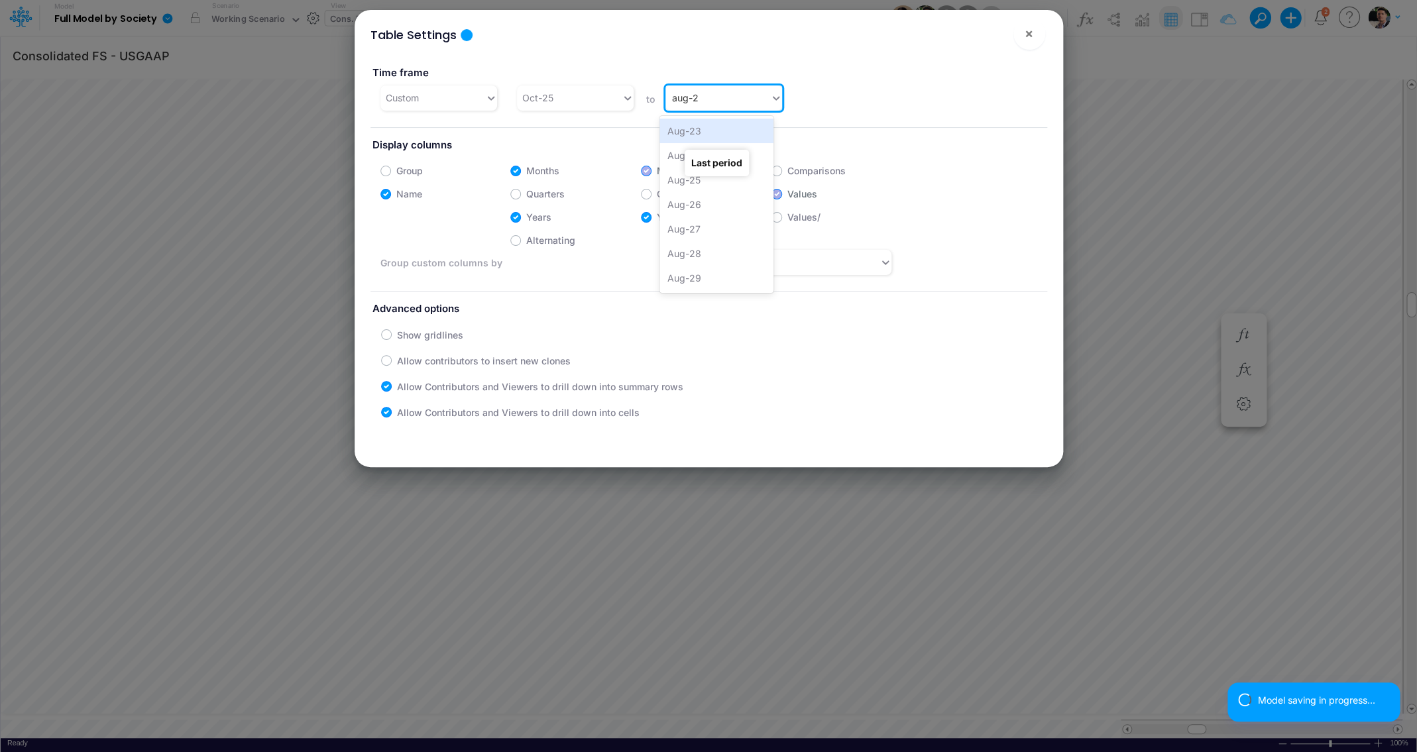
type input "aug-26"
click at [722, 133] on div "Aug-26" at bounding box center [716, 131] width 115 height 25
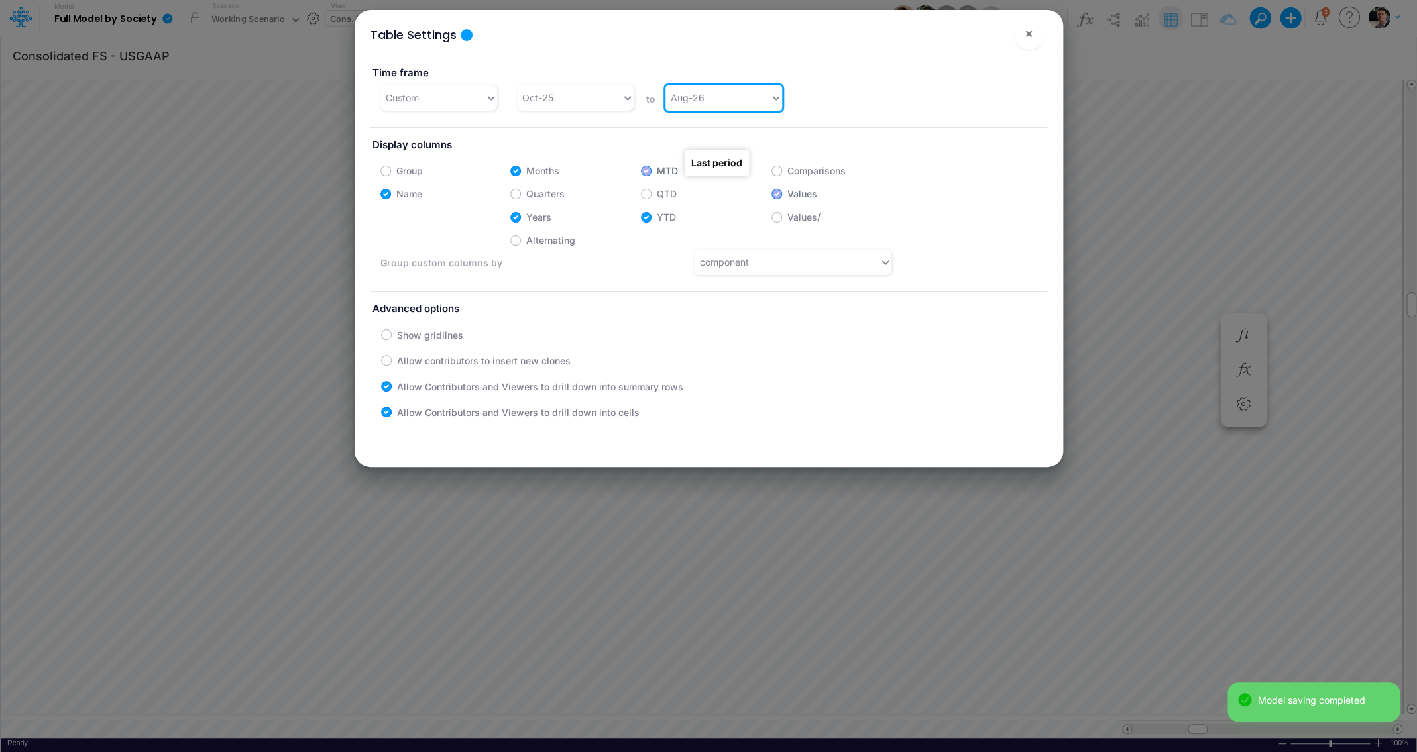
click at [1106, 224] on div "Table Settings × Time frame Custom Oct-25 to option Aug-26, selected. 0 results…" at bounding box center [708, 376] width 1417 height 752
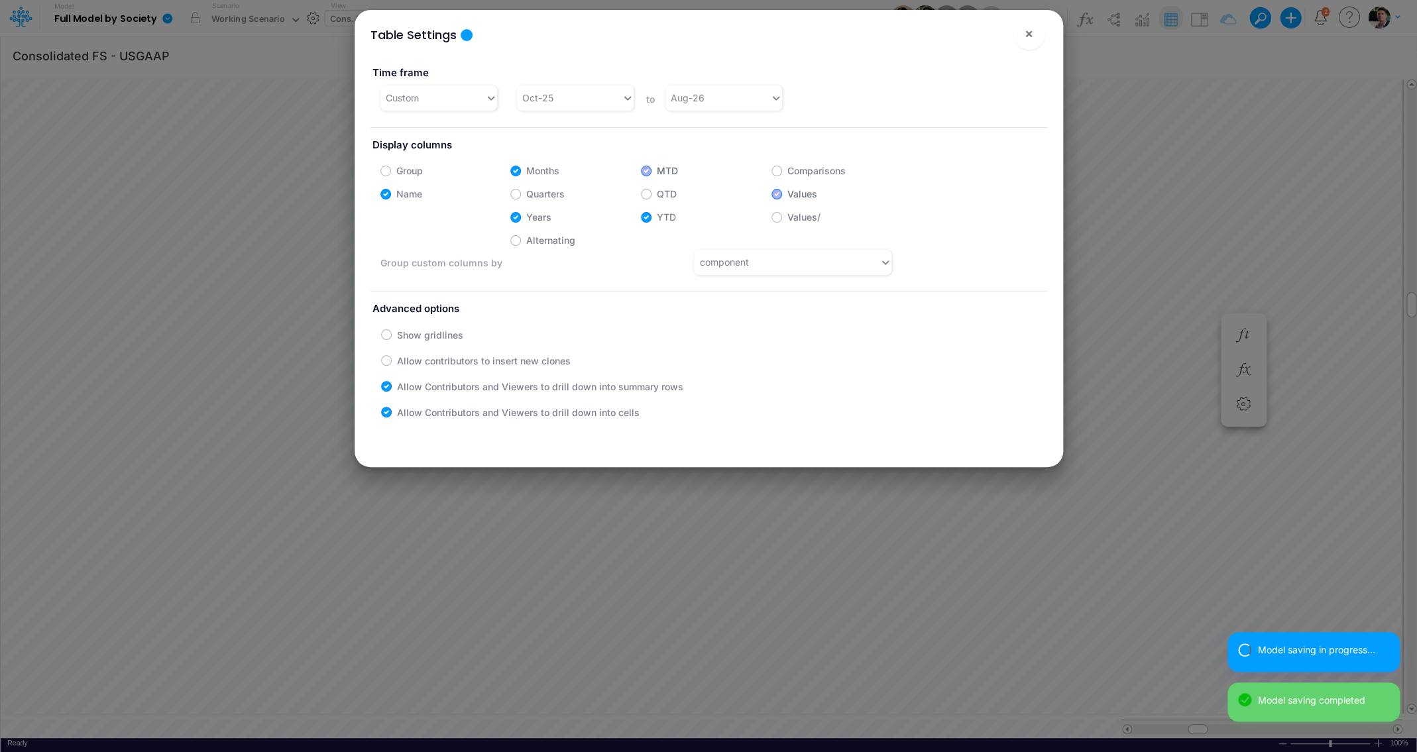
click at [1070, 248] on div "Table Settings × Time frame Custom Oct-25 to Aug-26 Display columns Group Month…" at bounding box center [708, 376] width 1417 height 752
click at [1032, 35] on span "×" at bounding box center [1028, 33] width 9 height 16
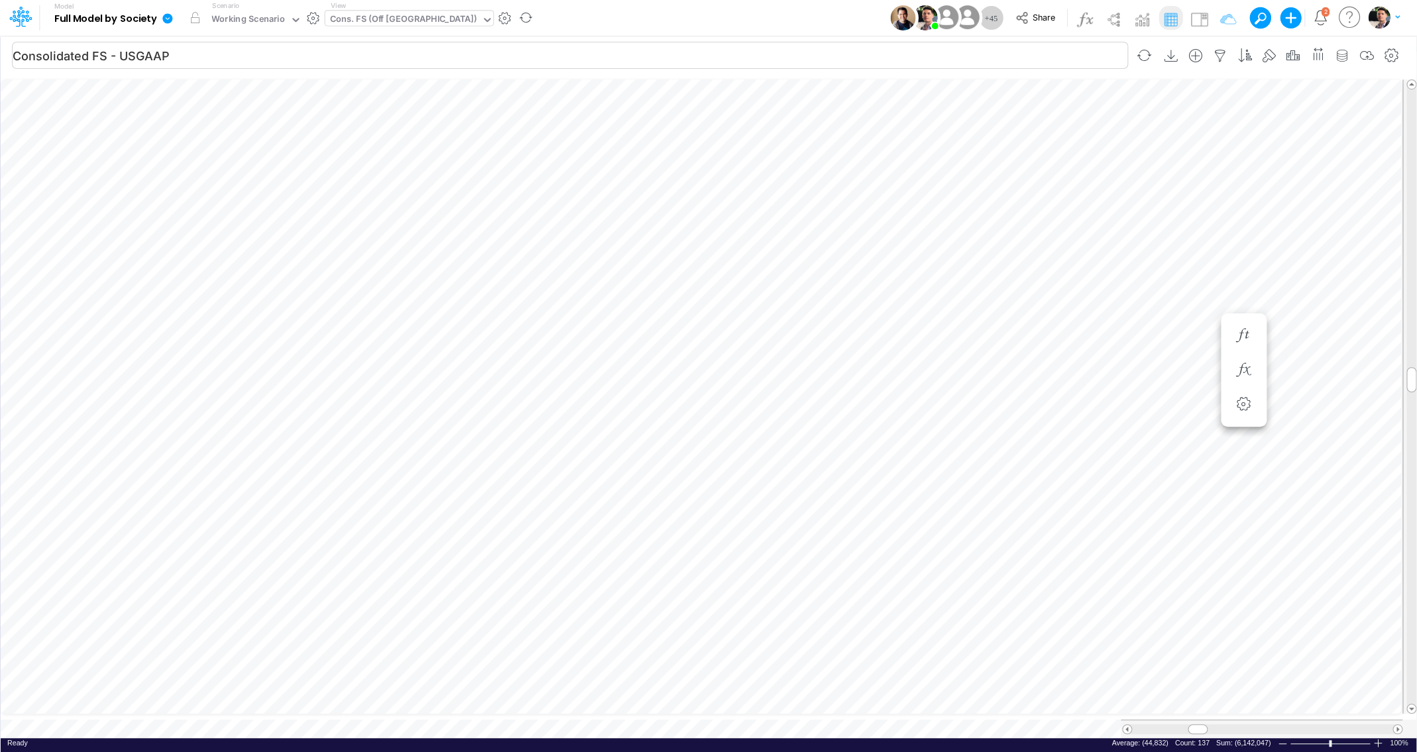
scroll to position [5, 14]
